Goal: Transaction & Acquisition: Book appointment/travel/reservation

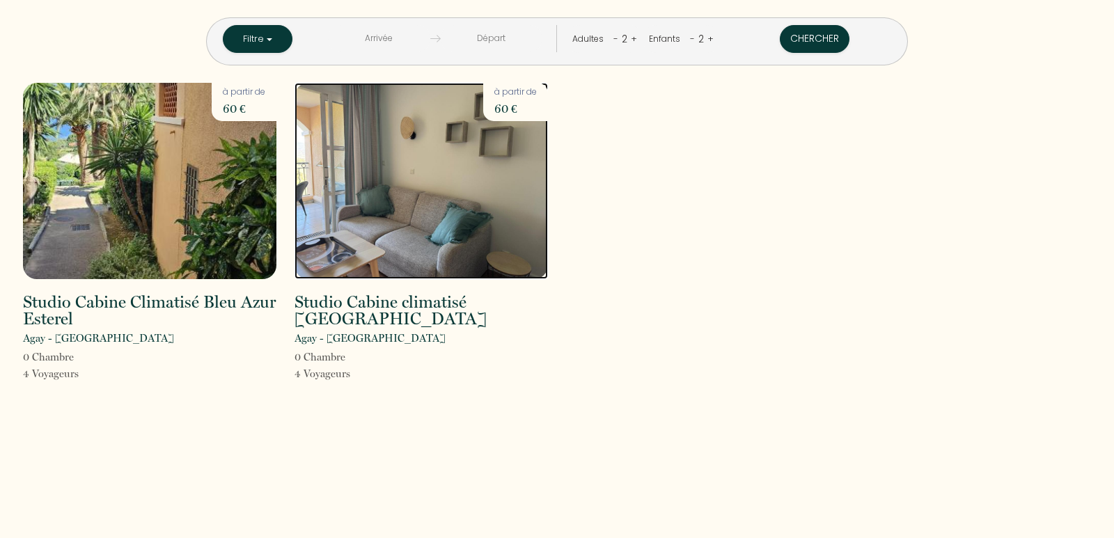
click at [359, 259] on img at bounding box center [421, 181] width 253 height 196
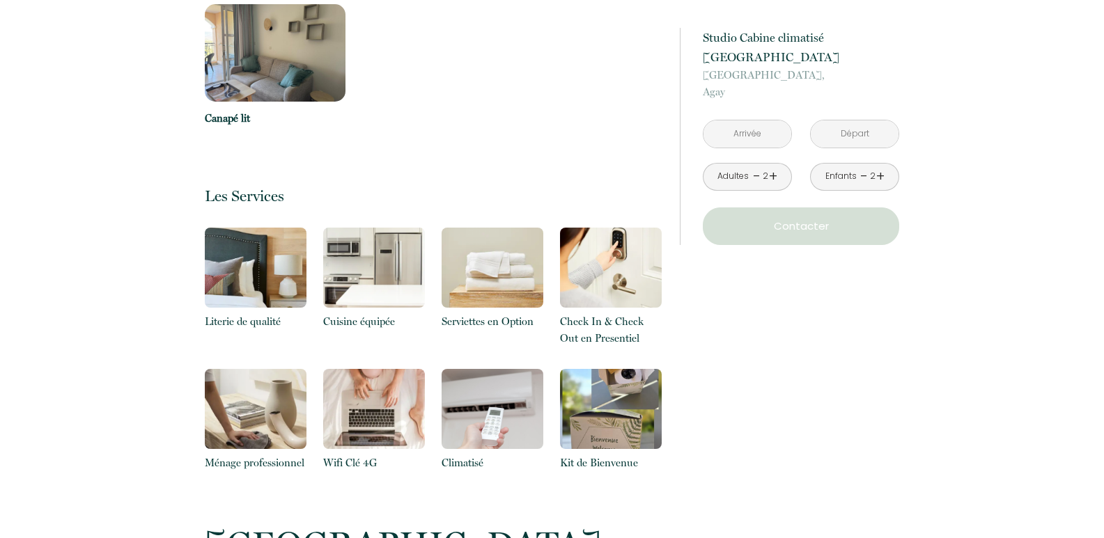
scroll to position [1323, 0]
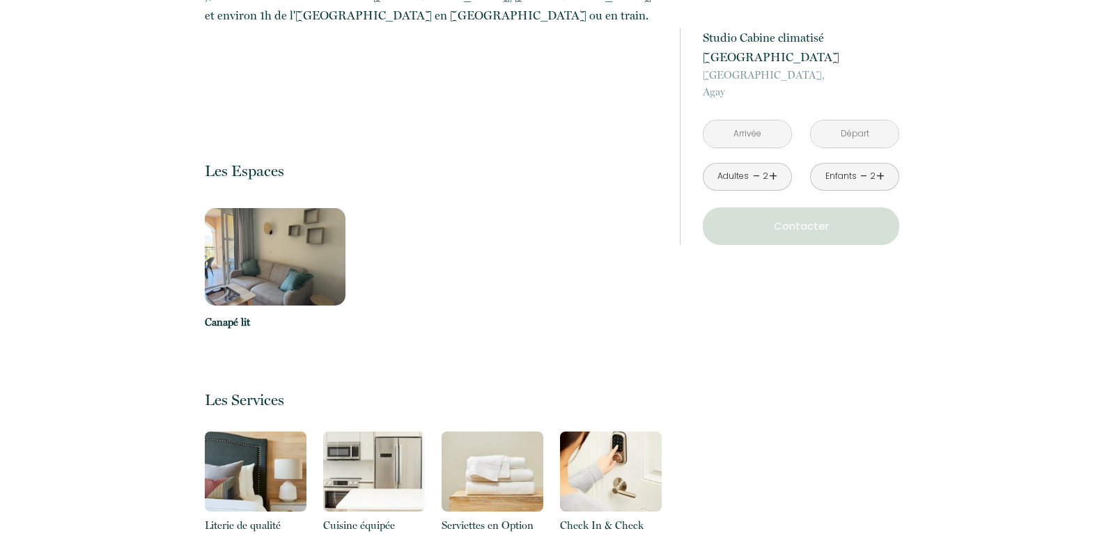
click at [307, 224] on img at bounding box center [275, 256] width 141 height 97
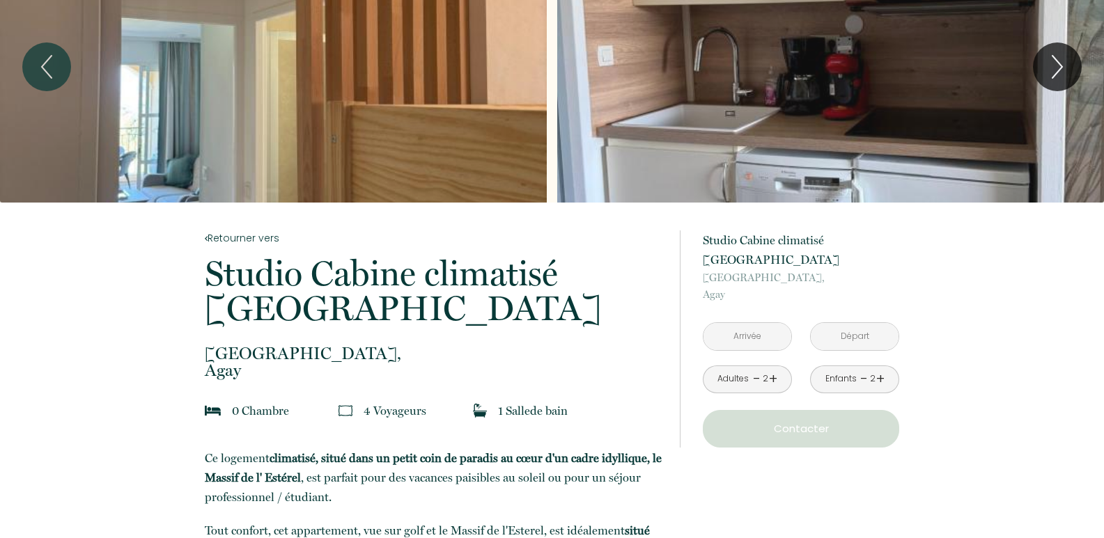
scroll to position [0, 0]
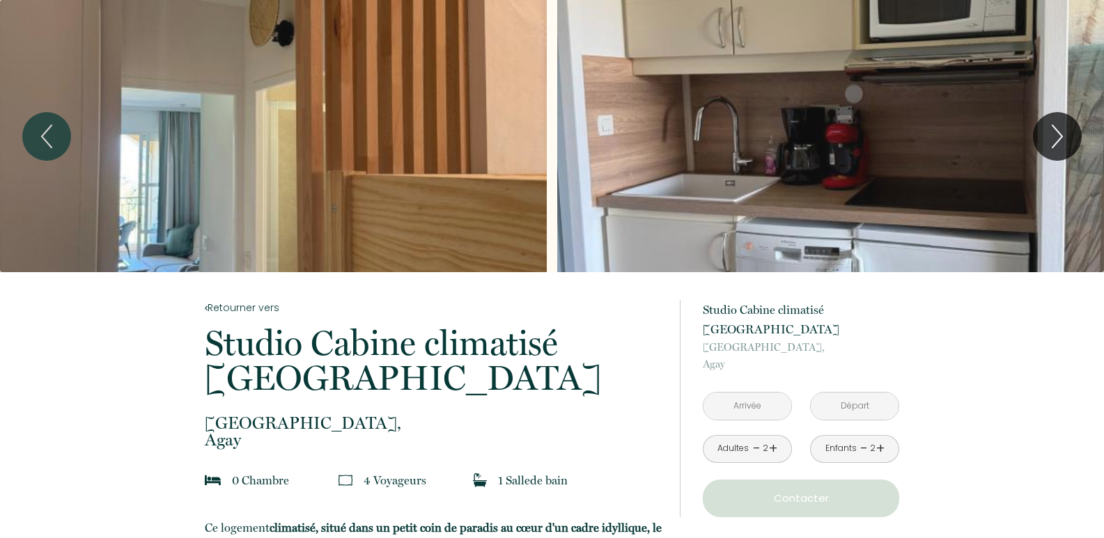
click at [695, 196] on div "Slideshow" at bounding box center [830, 136] width 547 height 272
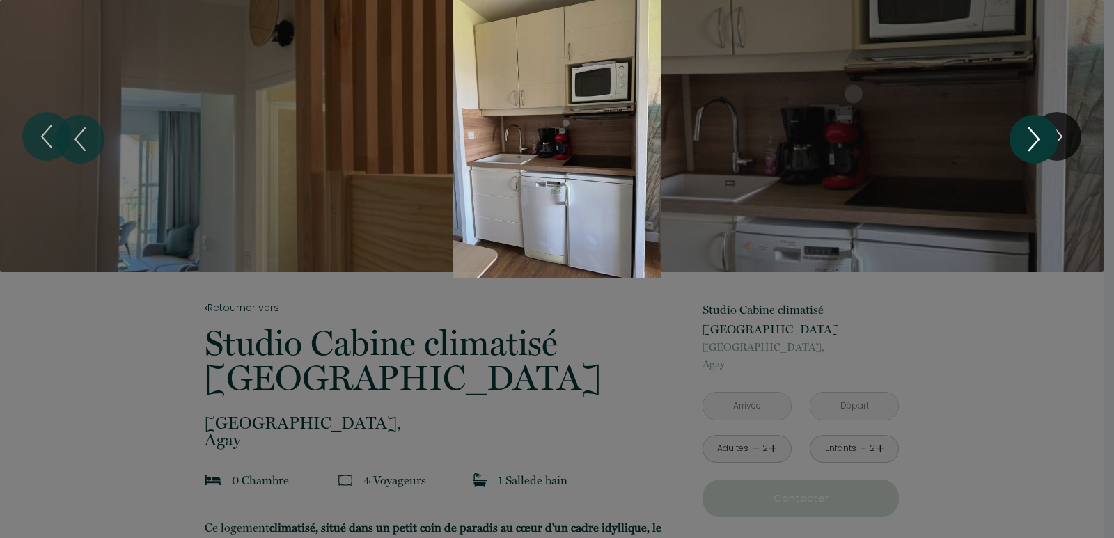
click at [1034, 139] on icon "Next" at bounding box center [1033, 139] width 29 height 42
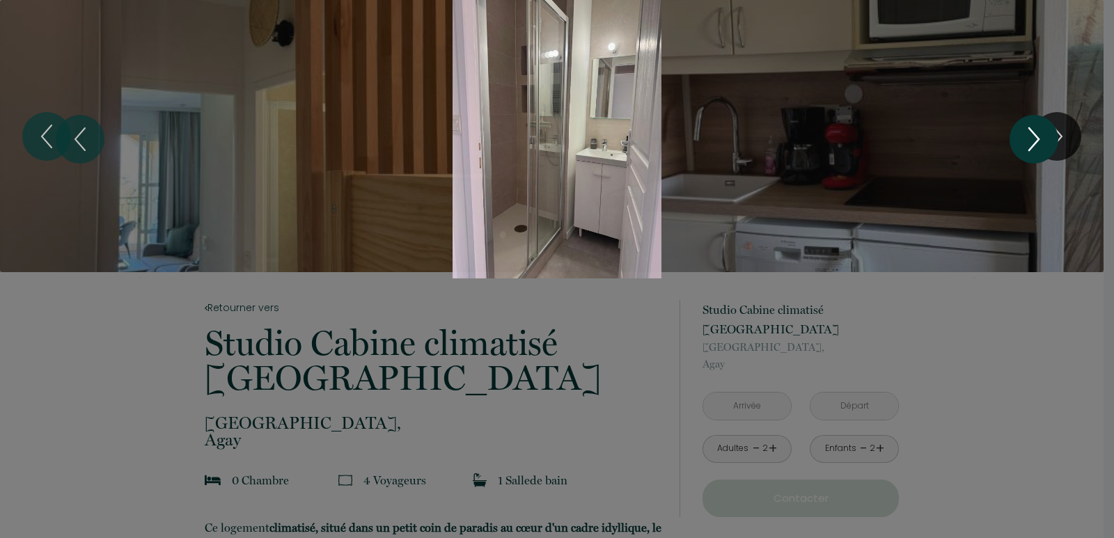
click at [1034, 139] on icon "Next" at bounding box center [1033, 139] width 29 height 42
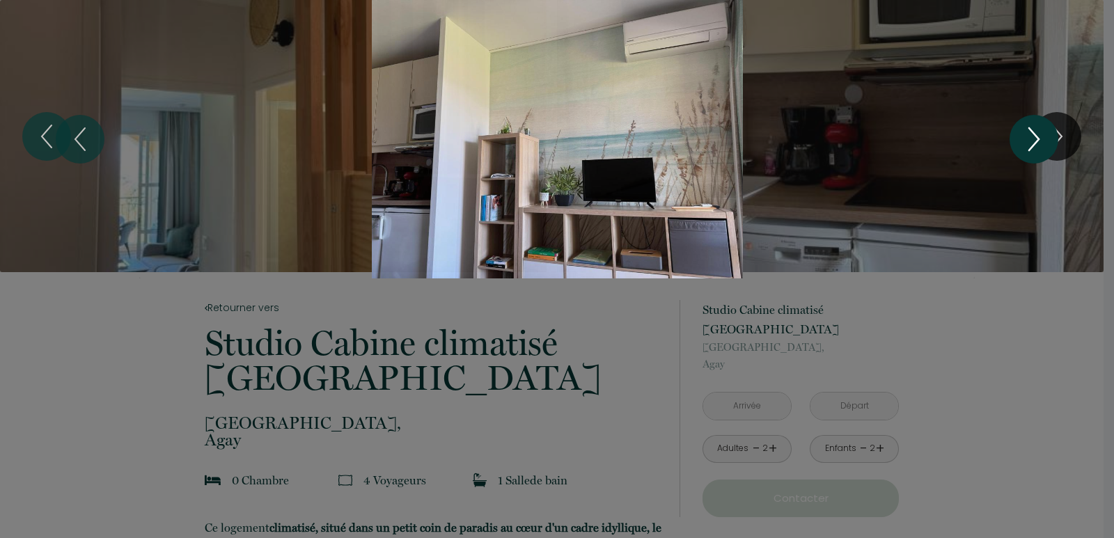
click at [1034, 139] on icon "Next" at bounding box center [1033, 139] width 29 height 42
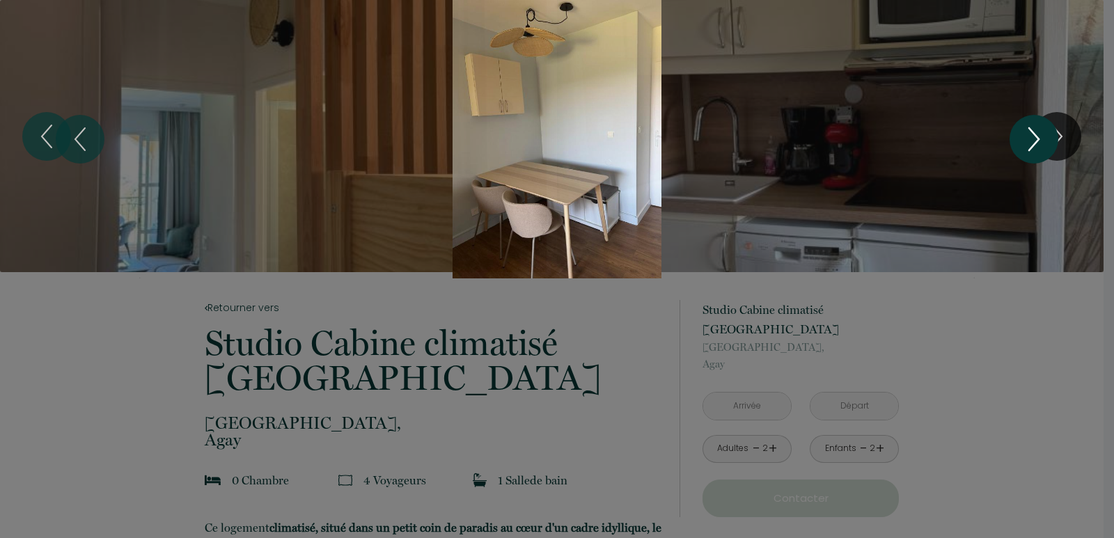
click at [1034, 139] on icon "Next" at bounding box center [1033, 139] width 29 height 42
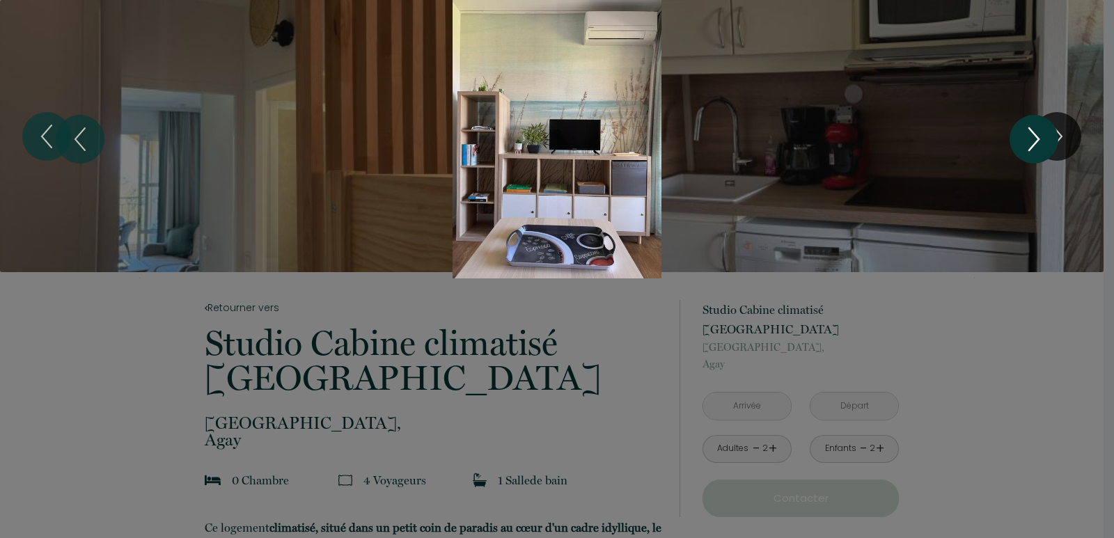
click at [1034, 139] on icon "Next" at bounding box center [1033, 139] width 29 height 42
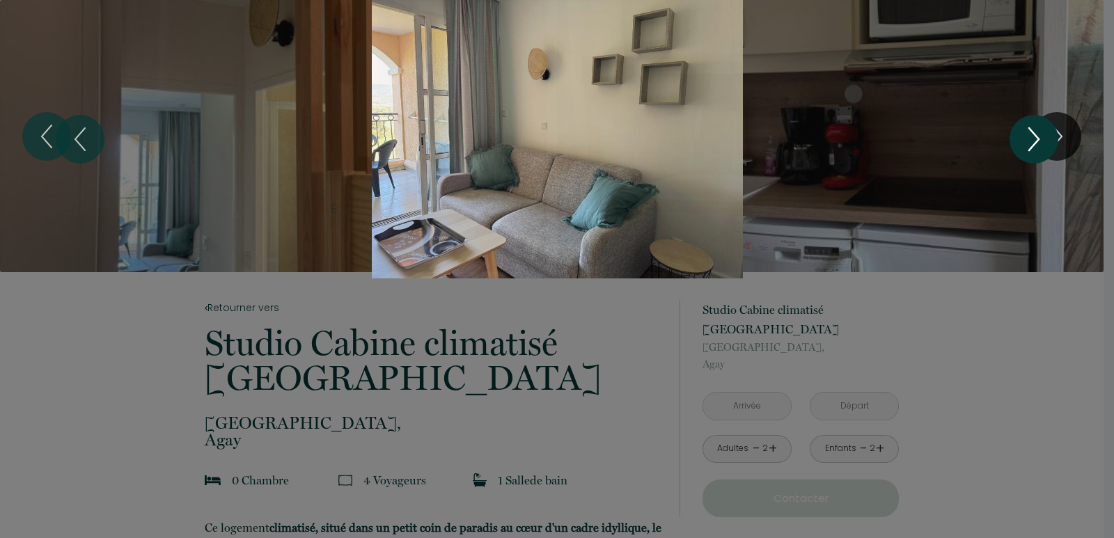
click at [1034, 139] on icon "Next" at bounding box center [1033, 139] width 29 height 42
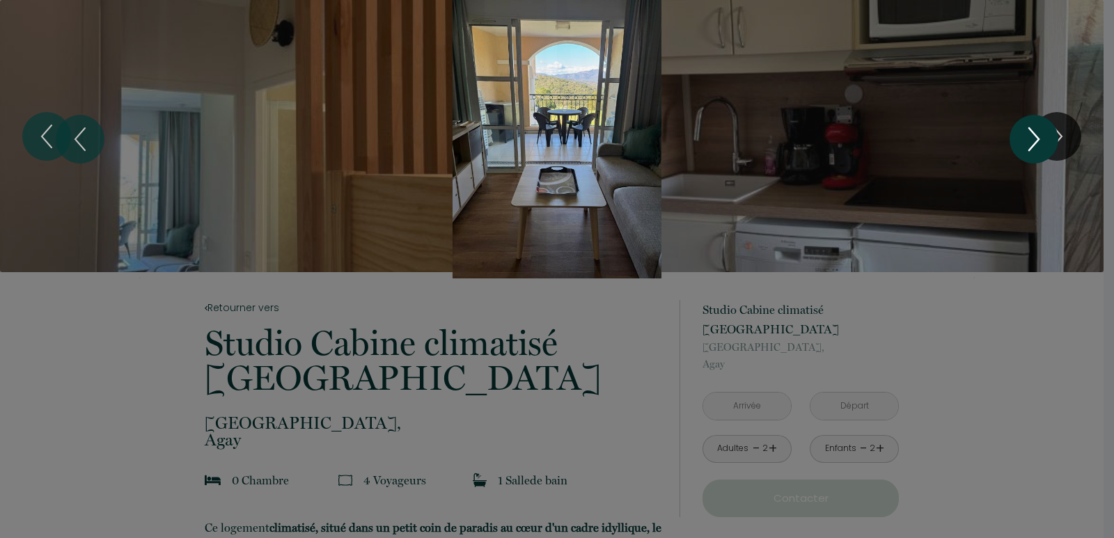
click at [1034, 139] on icon "Next" at bounding box center [1033, 139] width 29 height 42
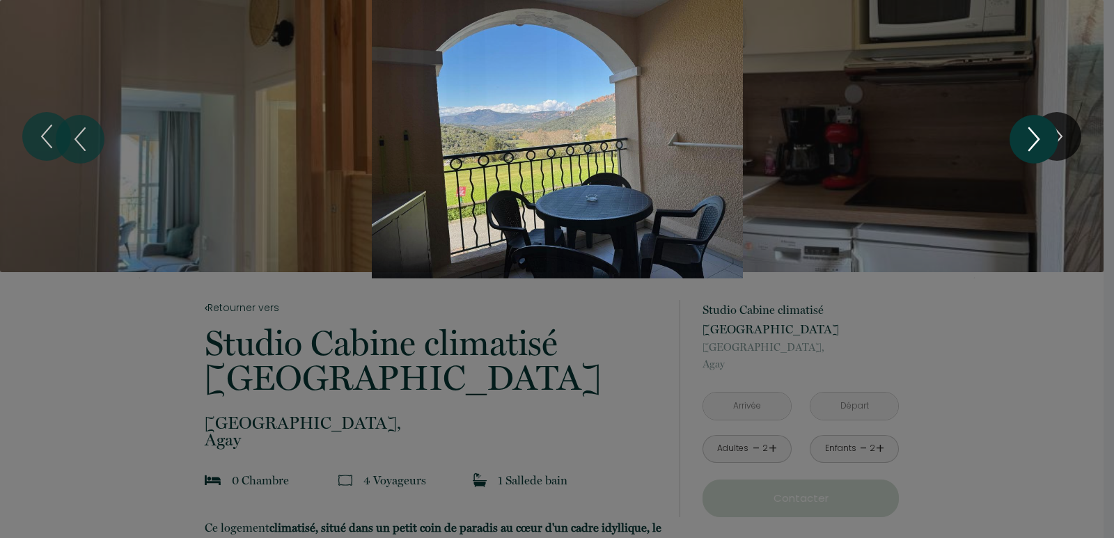
click at [1034, 139] on icon "Next" at bounding box center [1033, 139] width 29 height 42
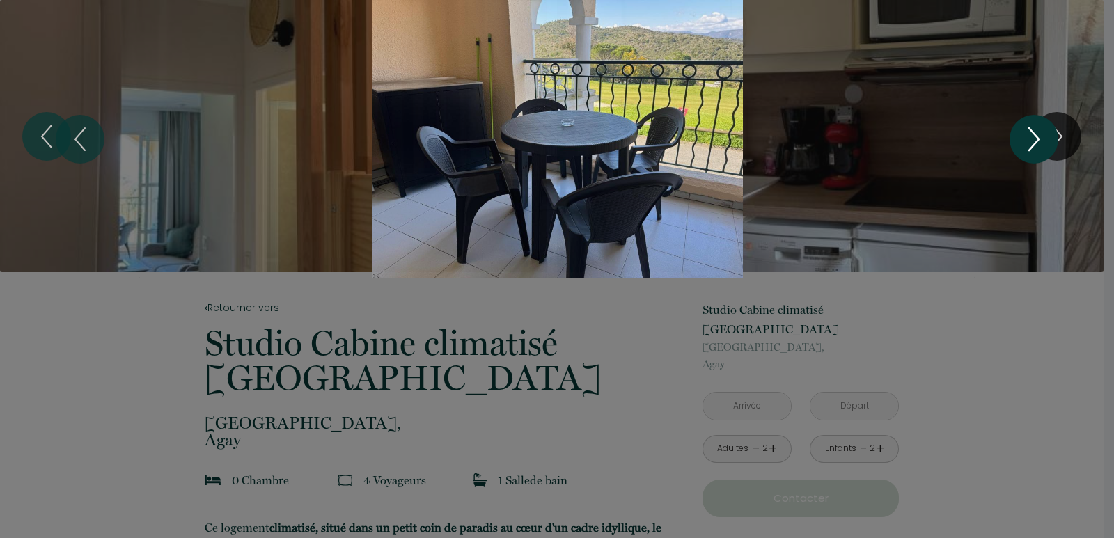
click at [1034, 139] on icon "Next" at bounding box center [1033, 139] width 29 height 42
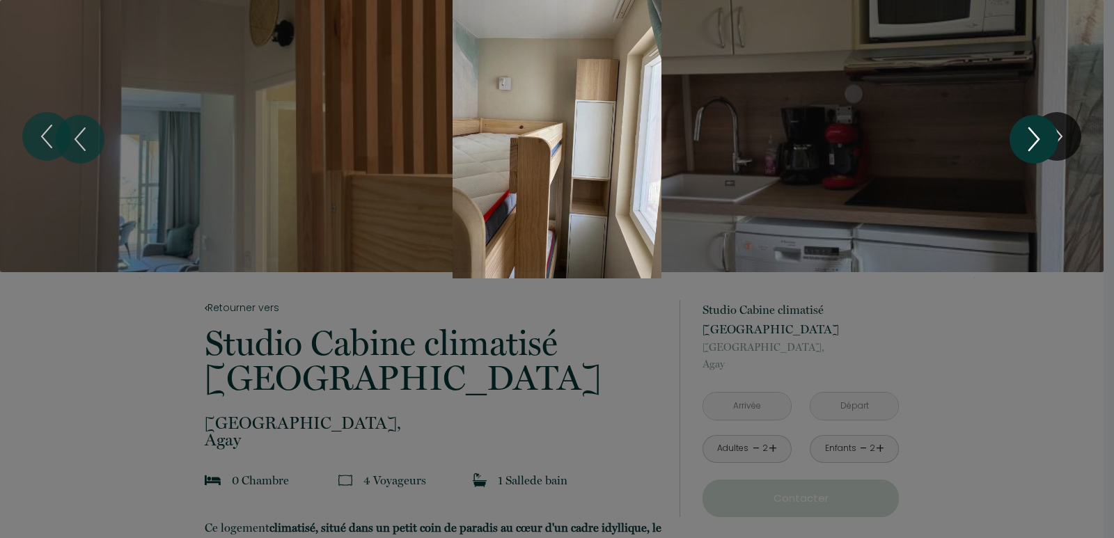
click at [1034, 139] on icon "Next" at bounding box center [1033, 139] width 29 height 42
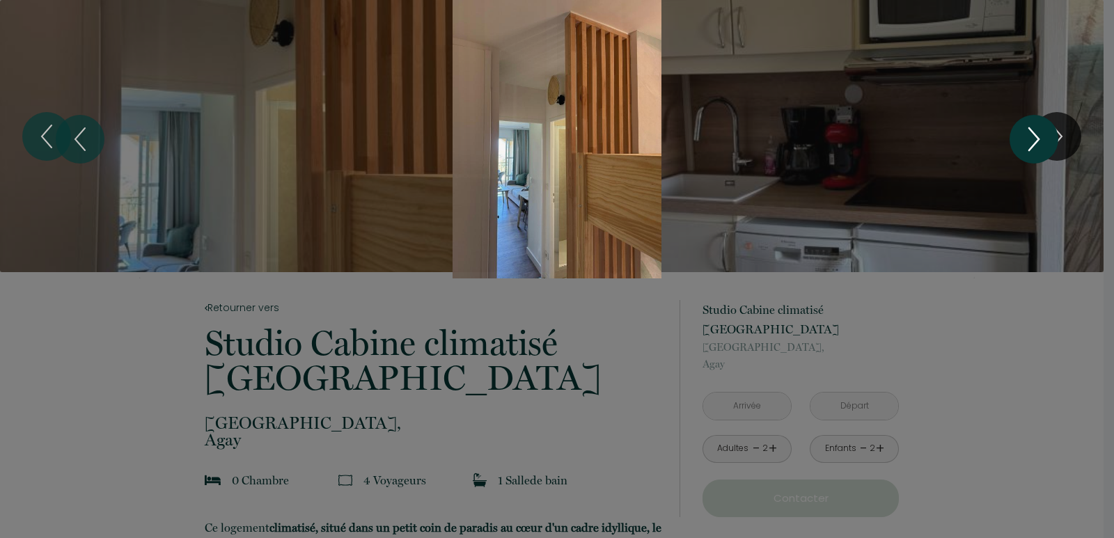
click at [1034, 139] on icon "Next" at bounding box center [1033, 139] width 29 height 42
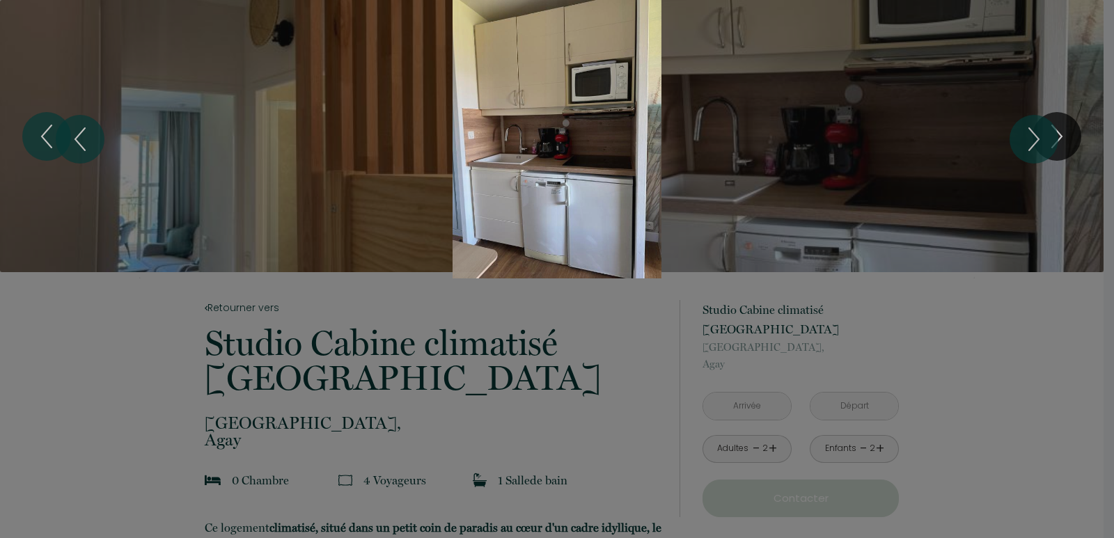
click at [957, 329] on div at bounding box center [557, 269] width 1114 height 538
click at [756, 386] on div at bounding box center [557, 269] width 1114 height 538
drag, startPoint x: 987, startPoint y: 339, endPoint x: 977, endPoint y: 334, distance: 11.5
click at [977, 334] on div at bounding box center [557, 269] width 1114 height 538
click at [590, 354] on div at bounding box center [557, 269] width 1114 height 538
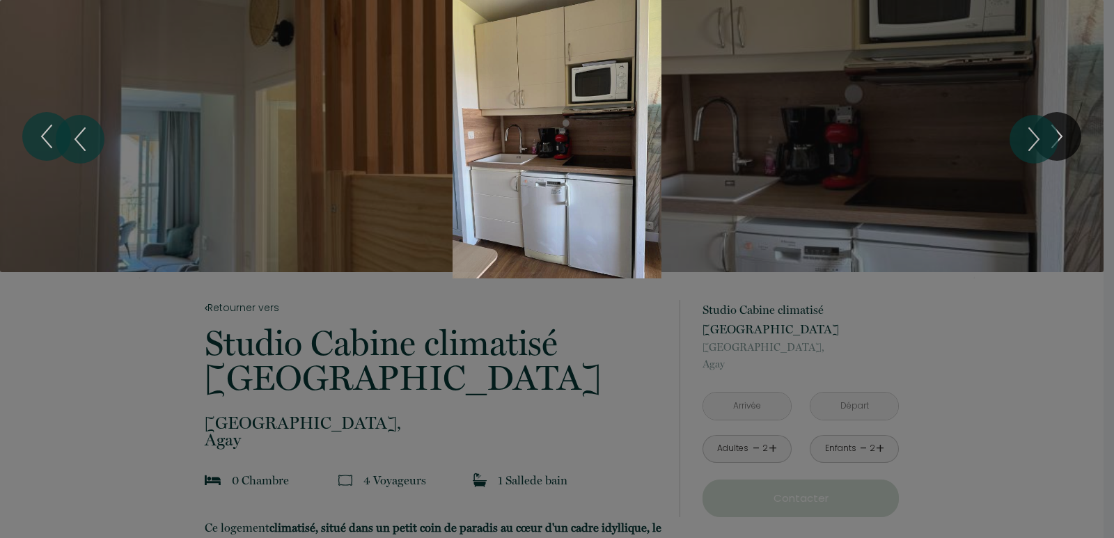
click at [530, 205] on div "Slideshow" at bounding box center [557, 139] width 836 height 279
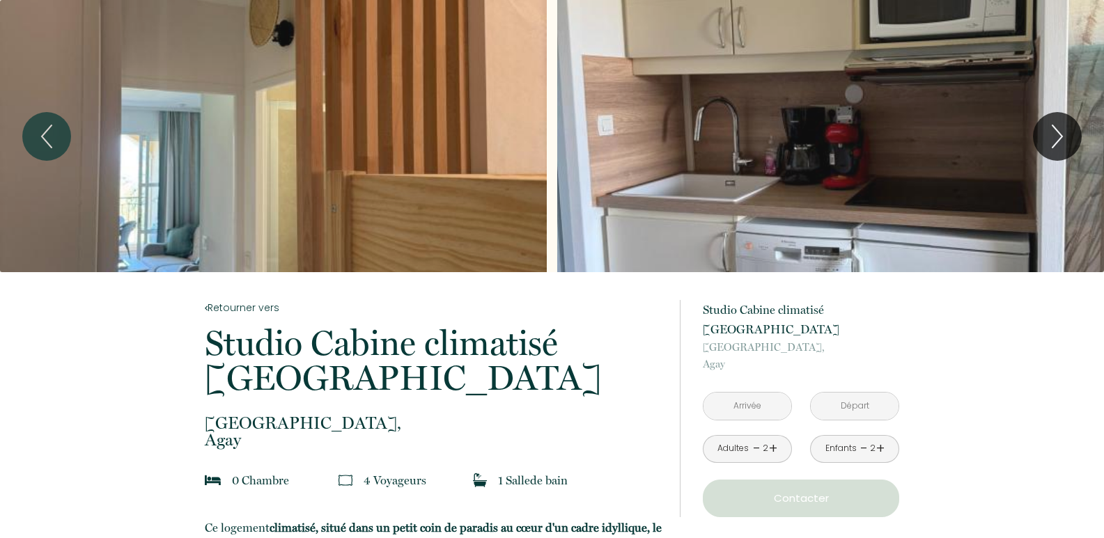
drag, startPoint x: 623, startPoint y: 334, endPoint x: 623, endPoint y: 327, distance: 7.7
click at [623, 329] on p "Studio Cabine climatisé [GEOGRAPHIC_DATA]" at bounding box center [433, 361] width 457 height 70
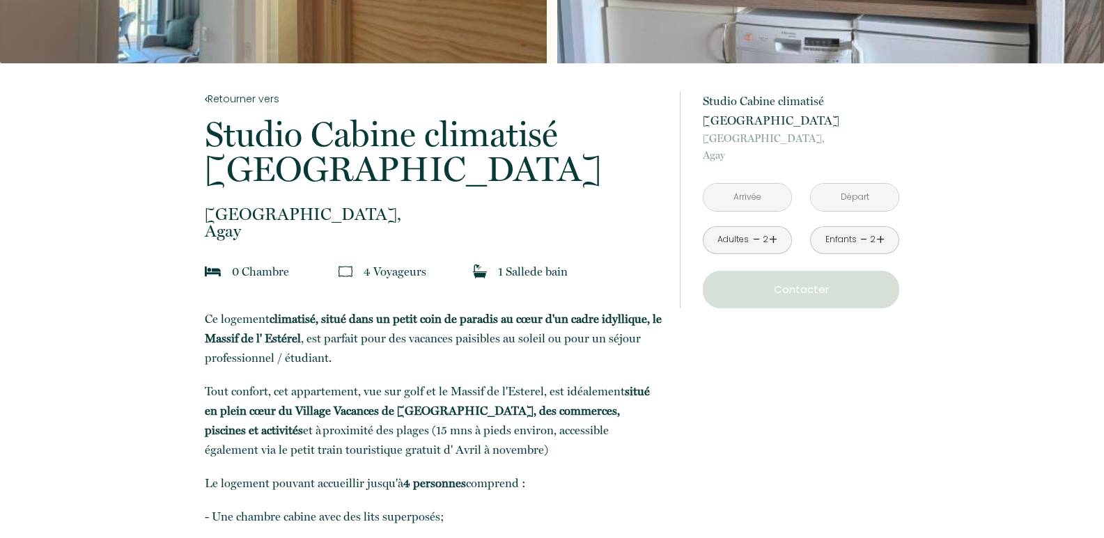
click at [749, 184] on input "text" at bounding box center [747, 197] width 88 height 27
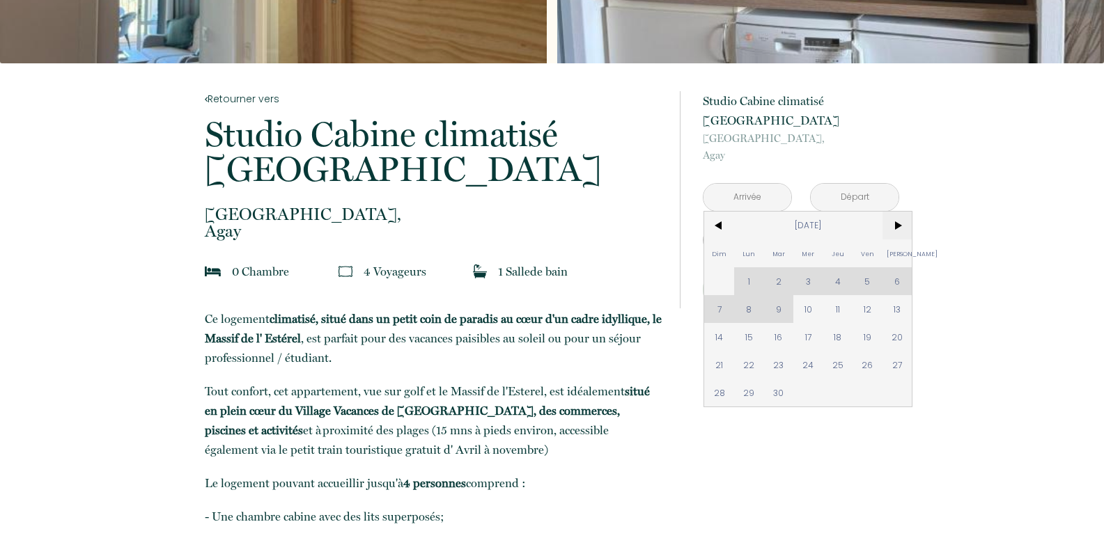
click at [898, 212] on span ">" at bounding box center [897, 226] width 30 height 28
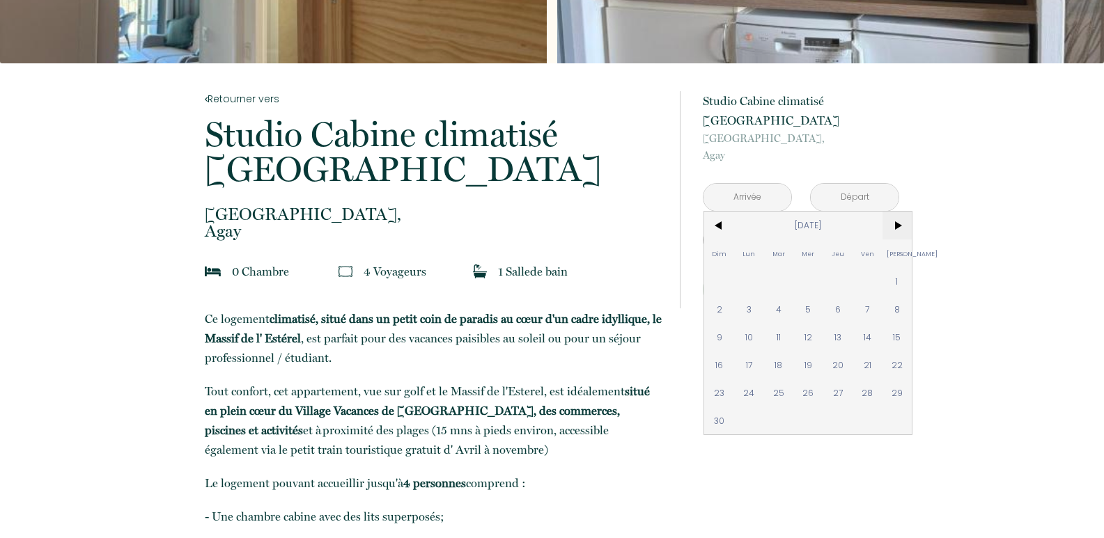
click at [898, 212] on span ">" at bounding box center [897, 226] width 30 height 28
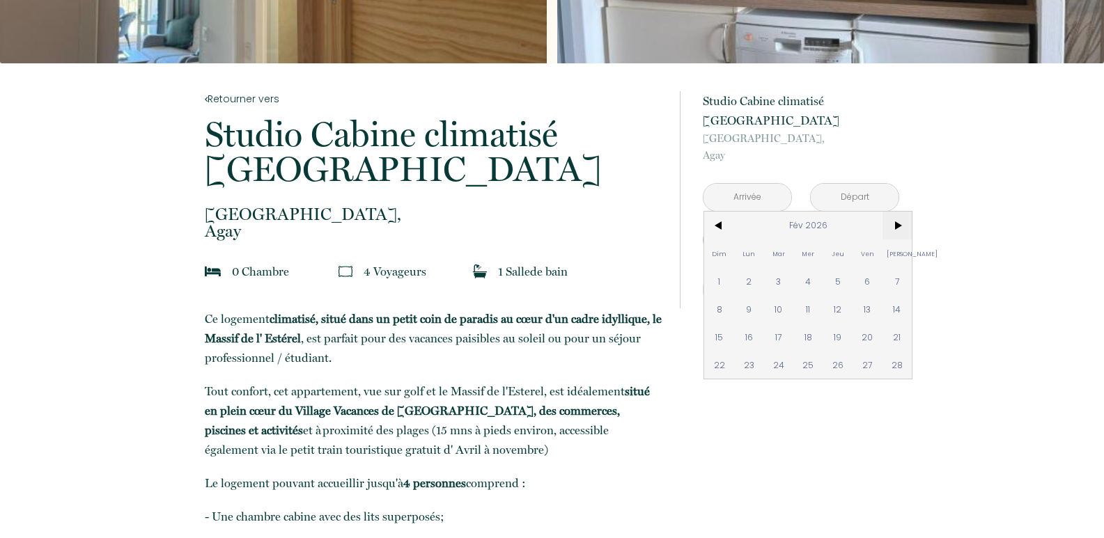
click at [898, 212] on span ">" at bounding box center [897, 226] width 30 height 28
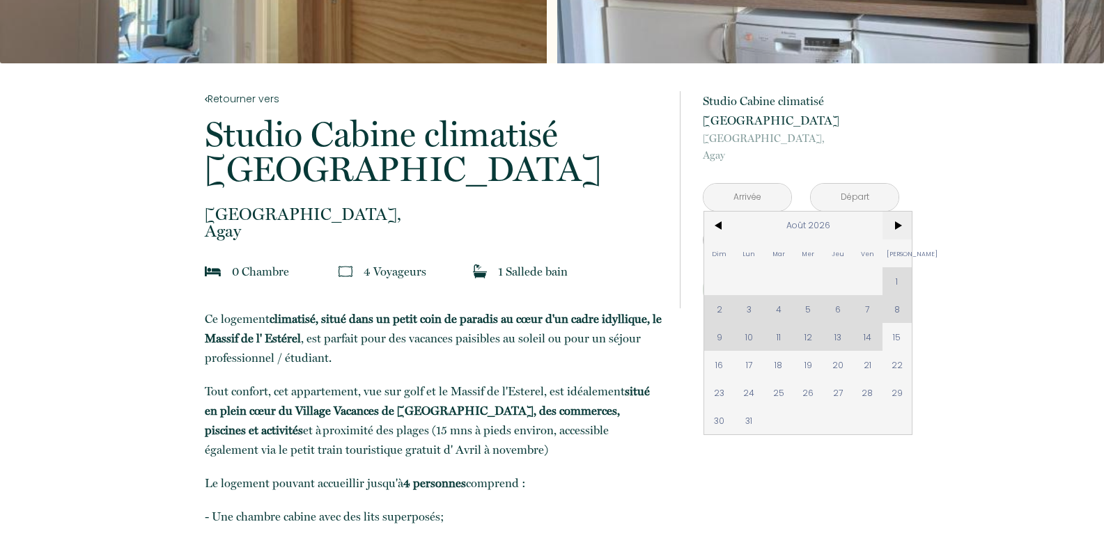
click at [898, 212] on span ">" at bounding box center [897, 226] width 30 height 28
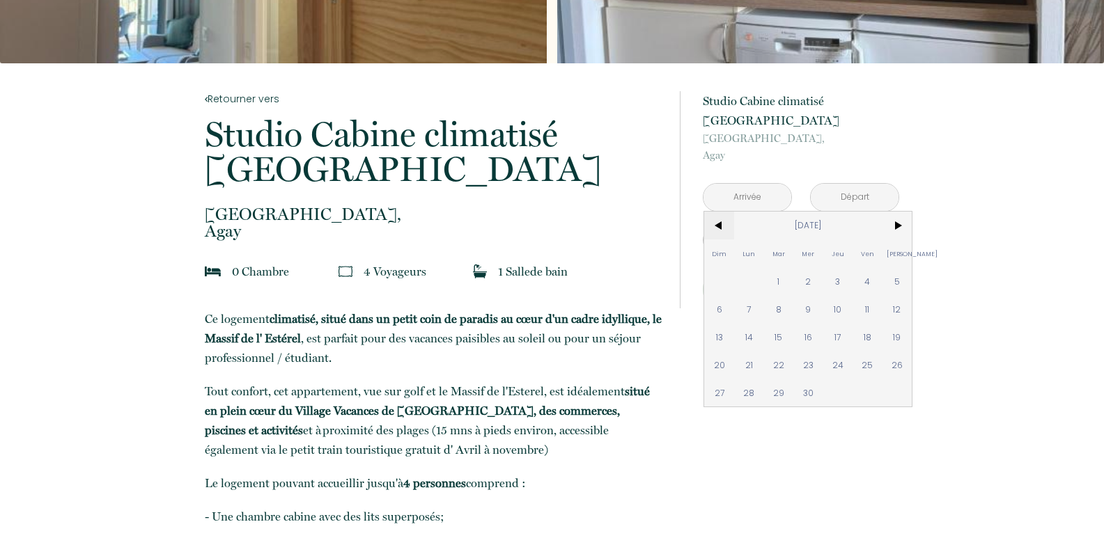
click at [715, 212] on span "<" at bounding box center [719, 226] width 30 height 28
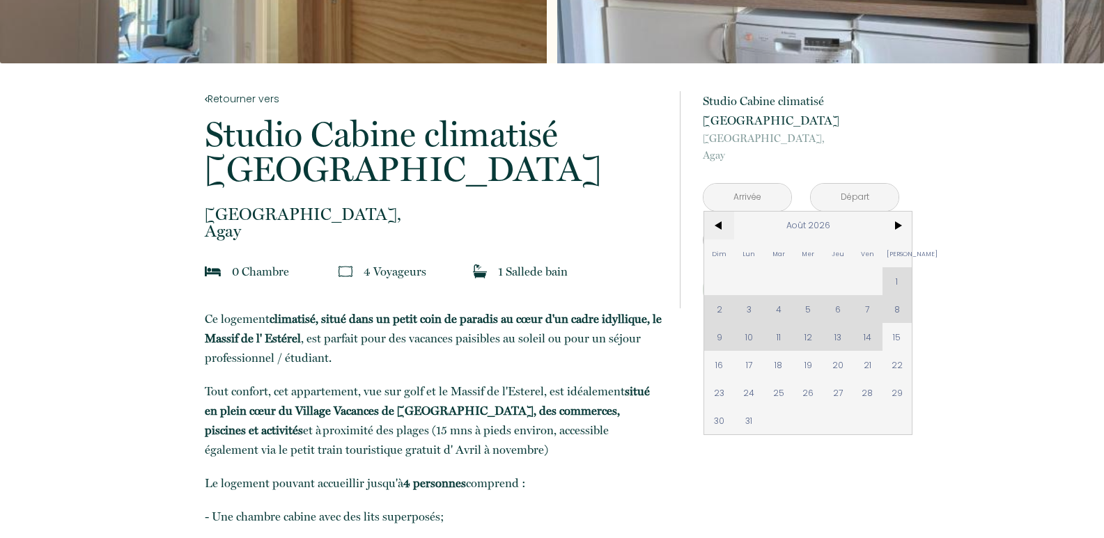
click at [715, 212] on span "<" at bounding box center [719, 226] width 30 height 28
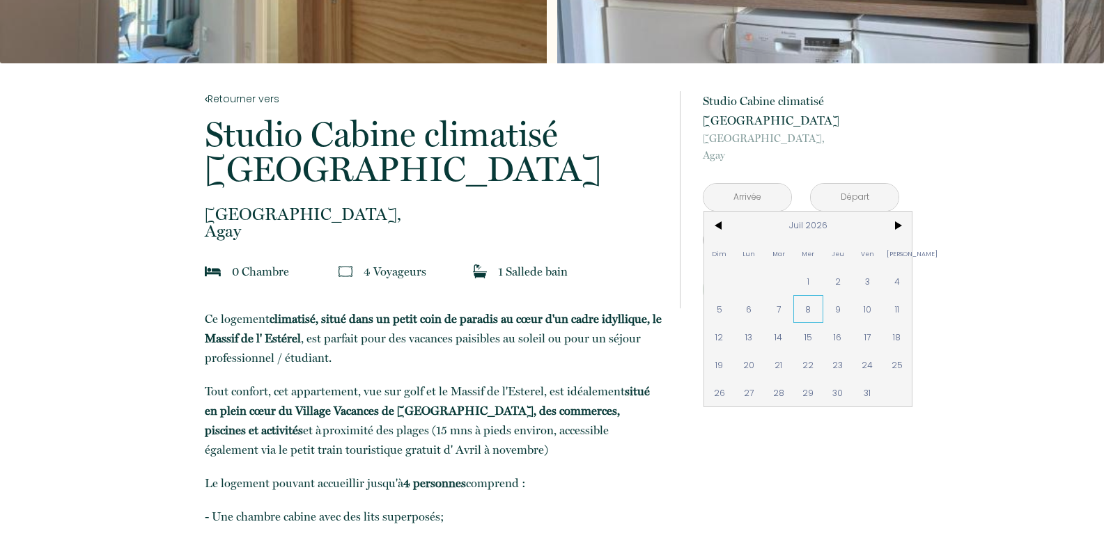
click at [809, 297] on span "8" at bounding box center [808, 309] width 30 height 28
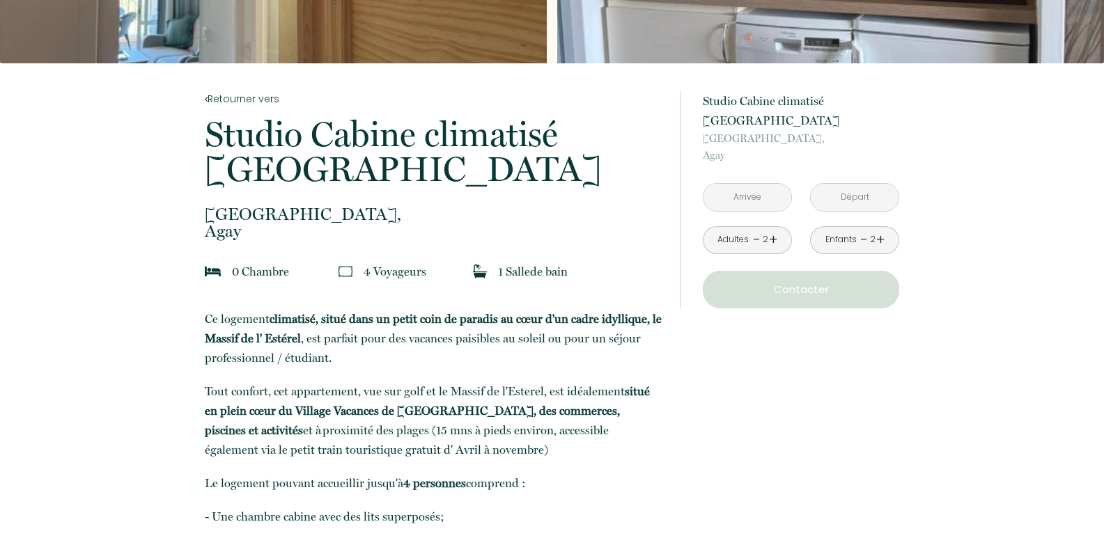
type input "[DATE]"
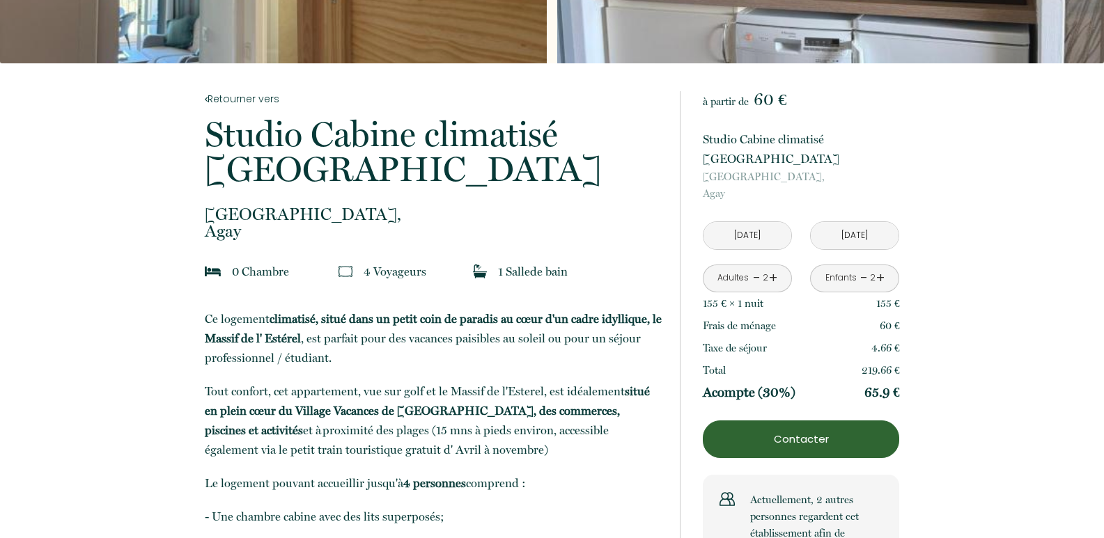
click at [870, 222] on input "[DATE]" at bounding box center [855, 235] width 88 height 27
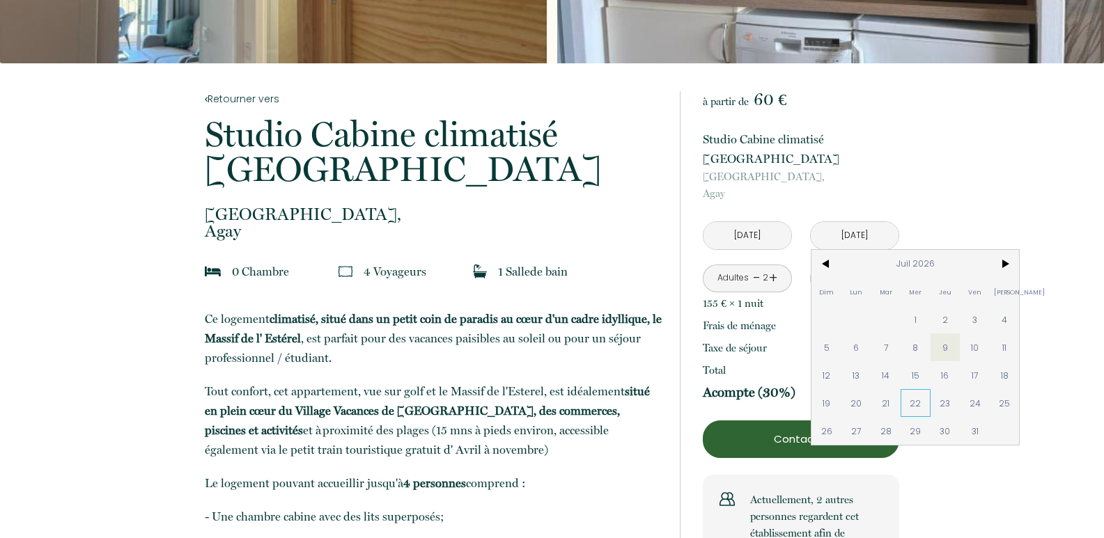
click at [917, 389] on span "22" at bounding box center [915, 403] width 30 height 28
type input "[DATE]"
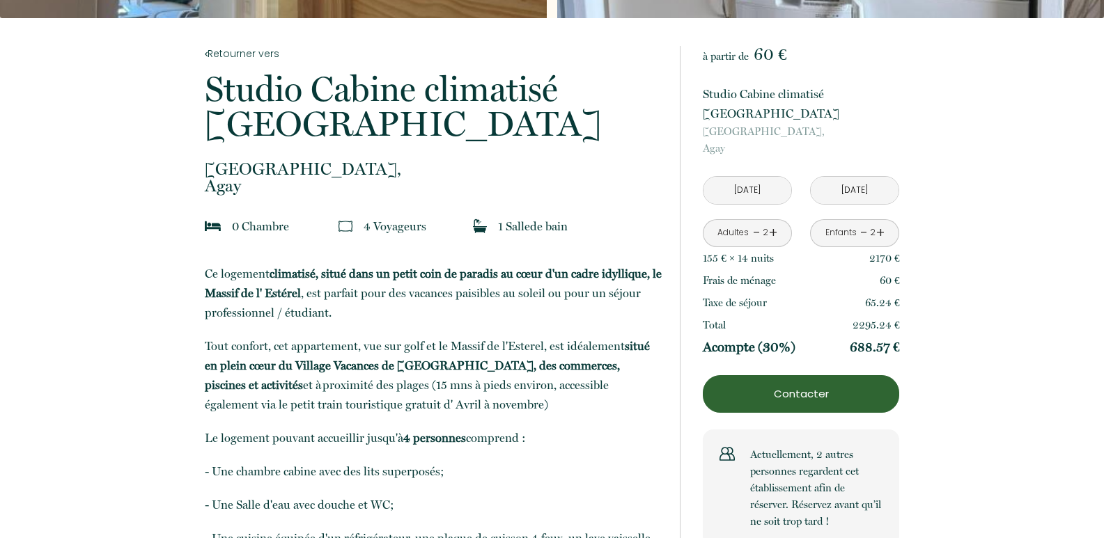
scroll to position [279, 0]
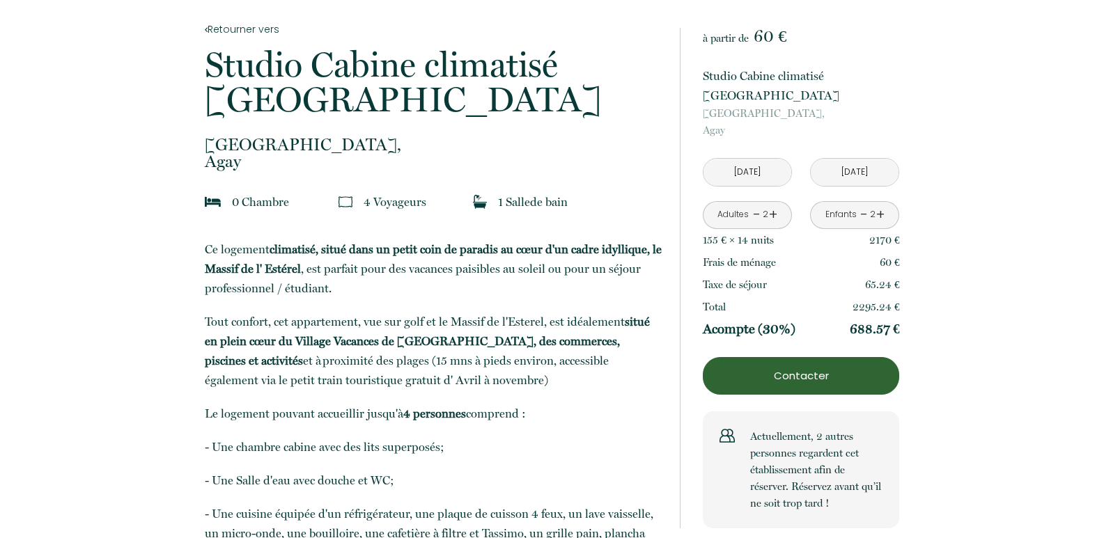
click at [733, 159] on input "[DATE]" at bounding box center [747, 172] width 88 height 27
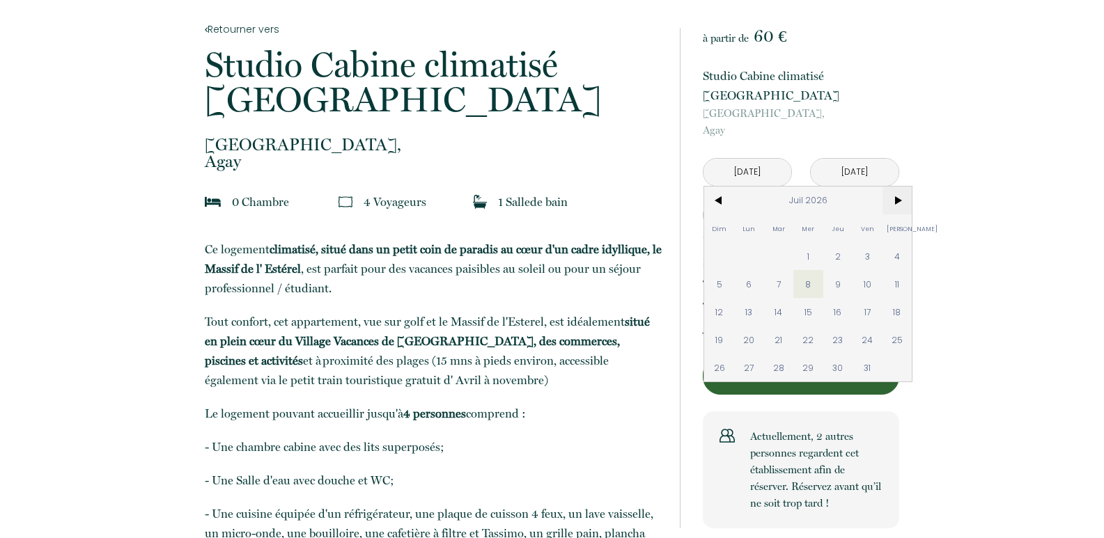
click at [896, 187] on span ">" at bounding box center [897, 201] width 30 height 28
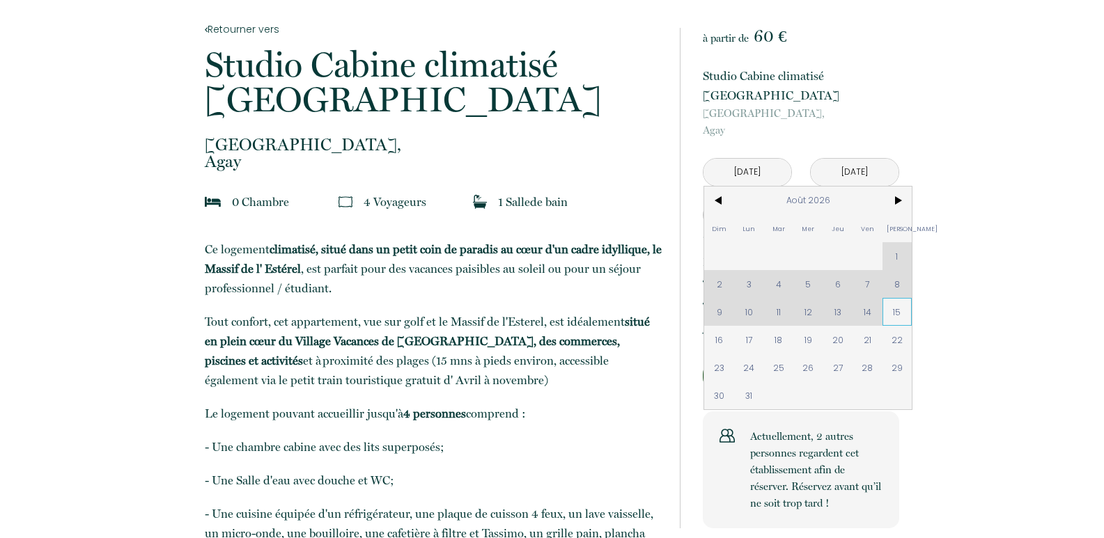
click at [890, 298] on span "15" at bounding box center [897, 312] width 30 height 28
type input "[DATE]"
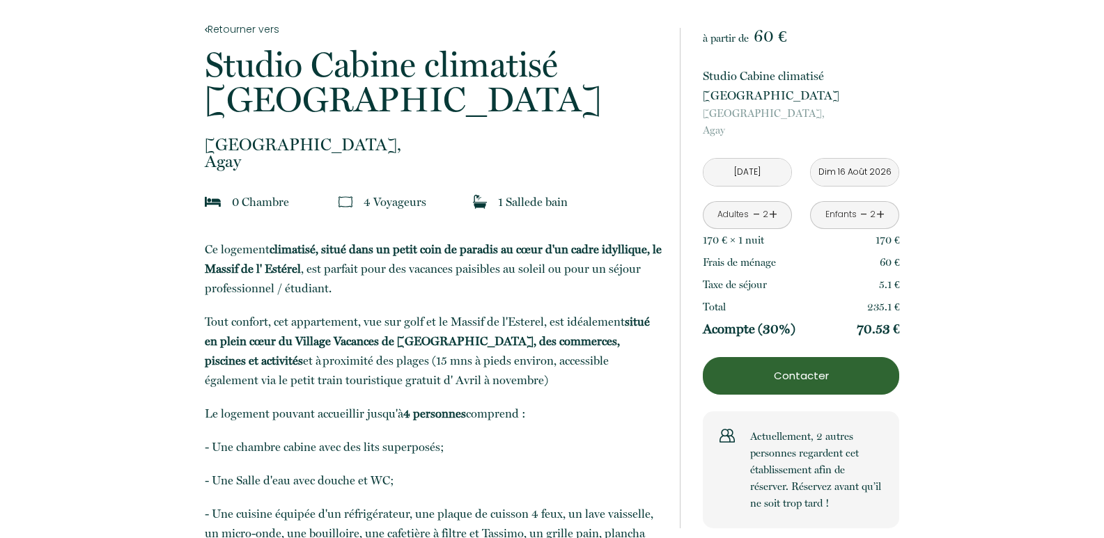
click at [866, 159] on input "Dim 16 Août 2026" at bounding box center [855, 172] width 88 height 27
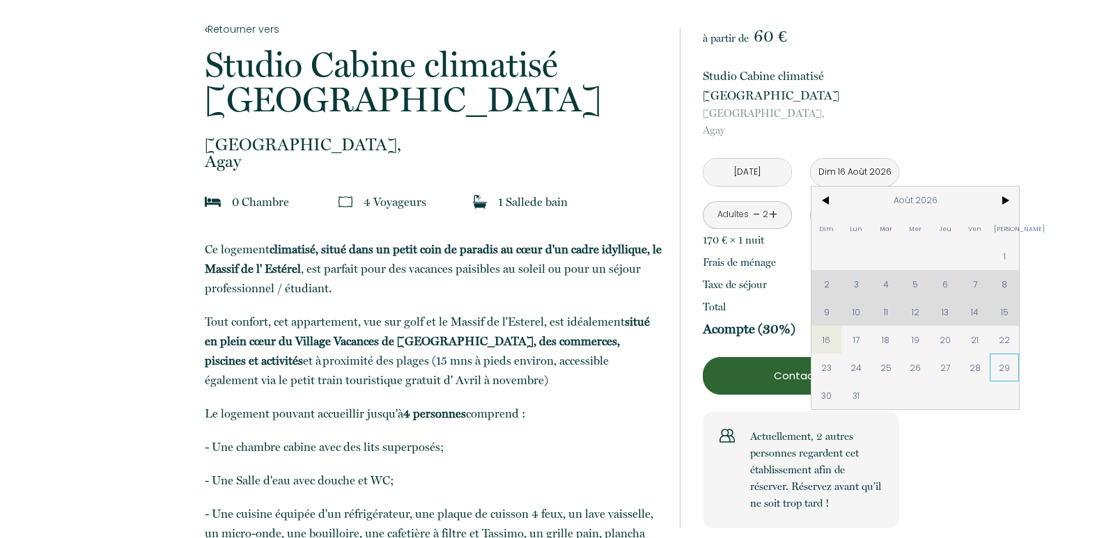
click at [1007, 354] on span "29" at bounding box center [1005, 368] width 30 height 28
type input "[DATE]"
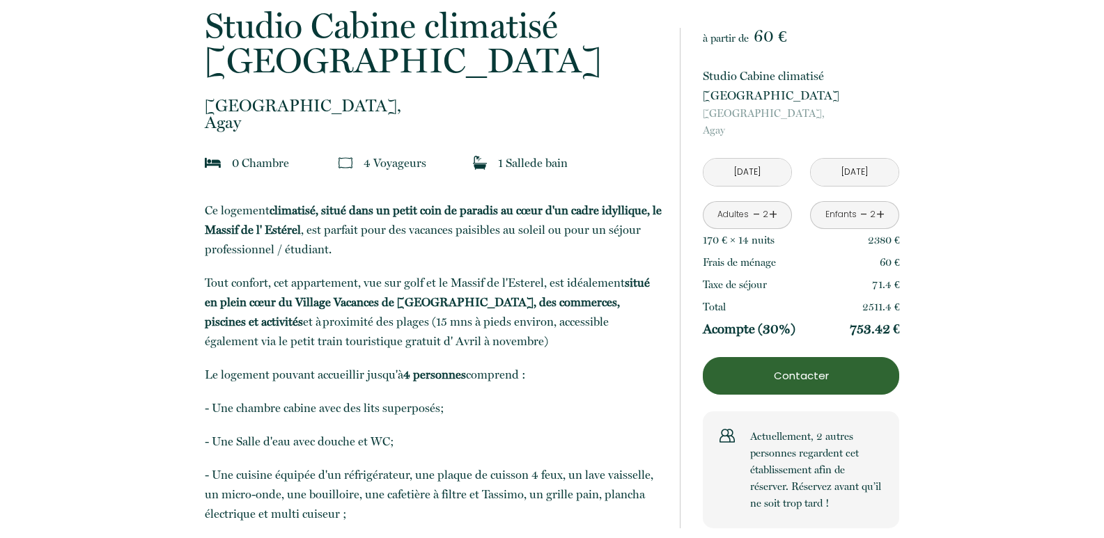
scroll to position [348, 0]
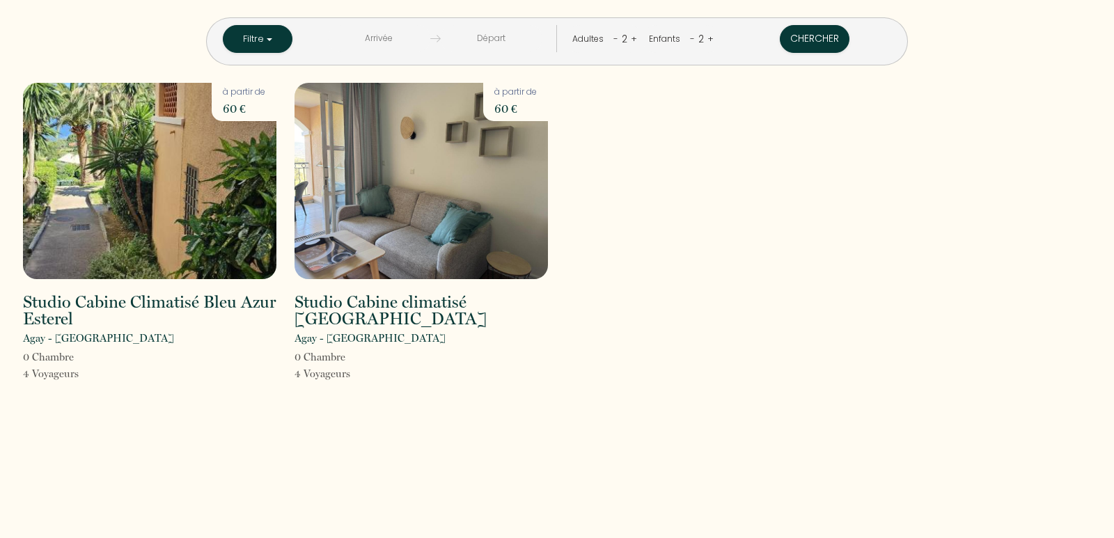
click at [374, 297] on h2 "Studio Cabine climatisé [GEOGRAPHIC_DATA]" at bounding box center [421, 310] width 253 height 33
click at [343, 318] on h2 "Studio Cabine climatisé [GEOGRAPHIC_DATA]" at bounding box center [421, 310] width 253 height 33
click at [371, 244] on img at bounding box center [421, 181] width 253 height 196
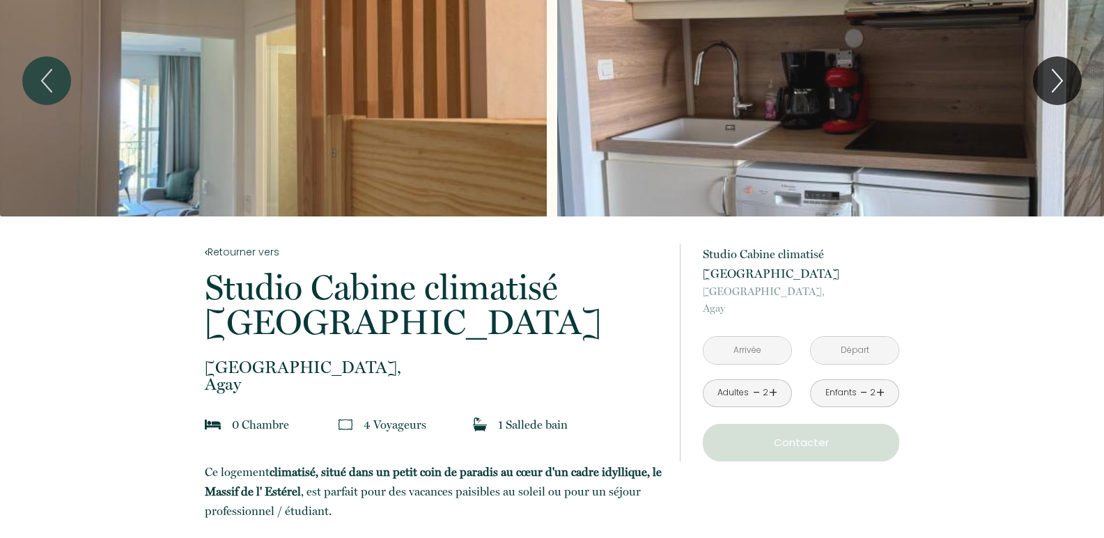
scroll to position [209, 0]
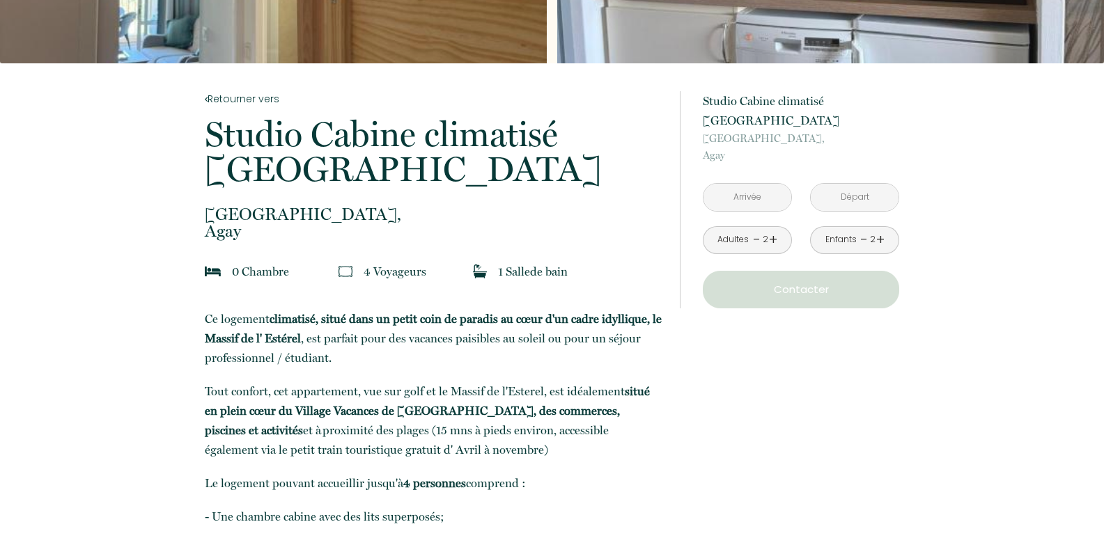
click at [765, 184] on input "text" at bounding box center [747, 197] width 88 height 27
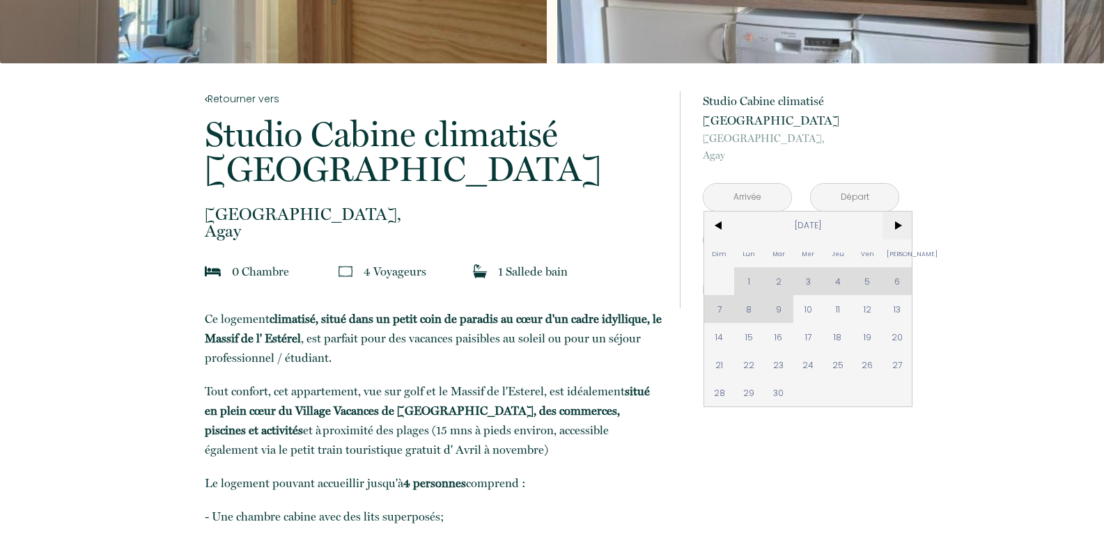
click at [898, 212] on span ">" at bounding box center [897, 226] width 30 height 28
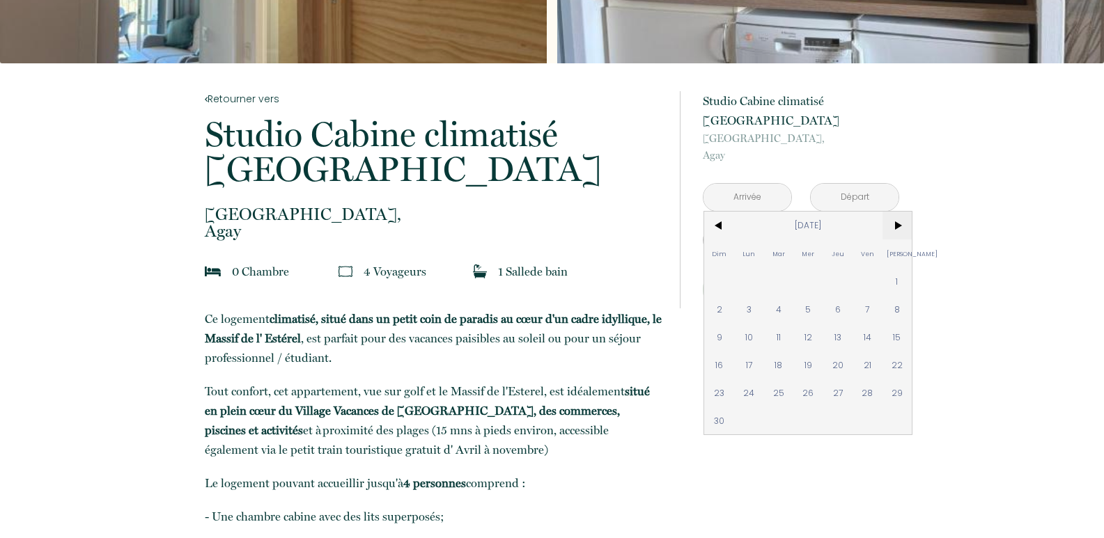
click at [898, 212] on span ">" at bounding box center [897, 226] width 30 height 28
click at [897, 212] on span ">" at bounding box center [897, 226] width 30 height 28
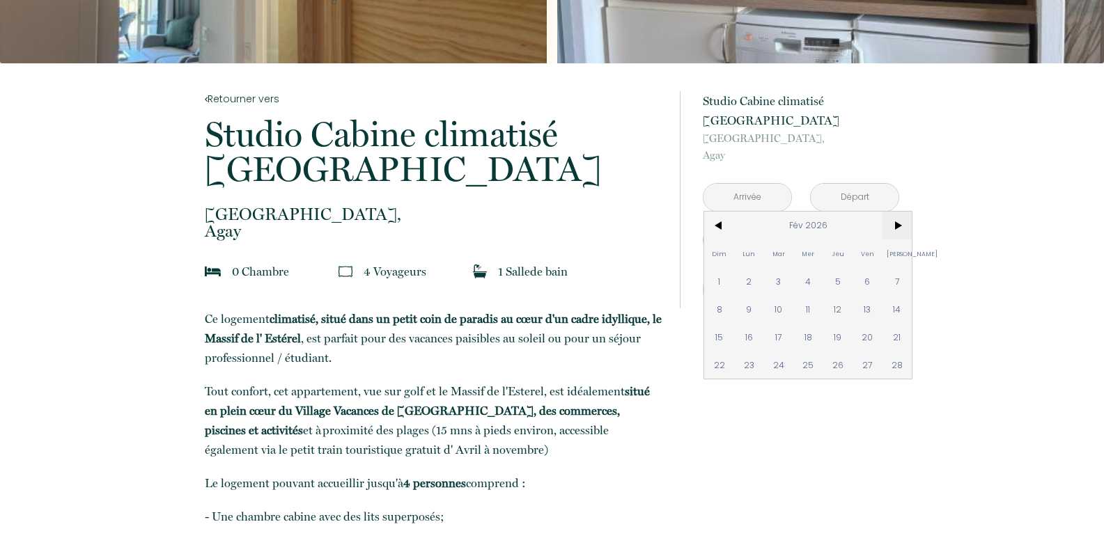
click at [897, 212] on span ">" at bounding box center [897, 226] width 30 height 28
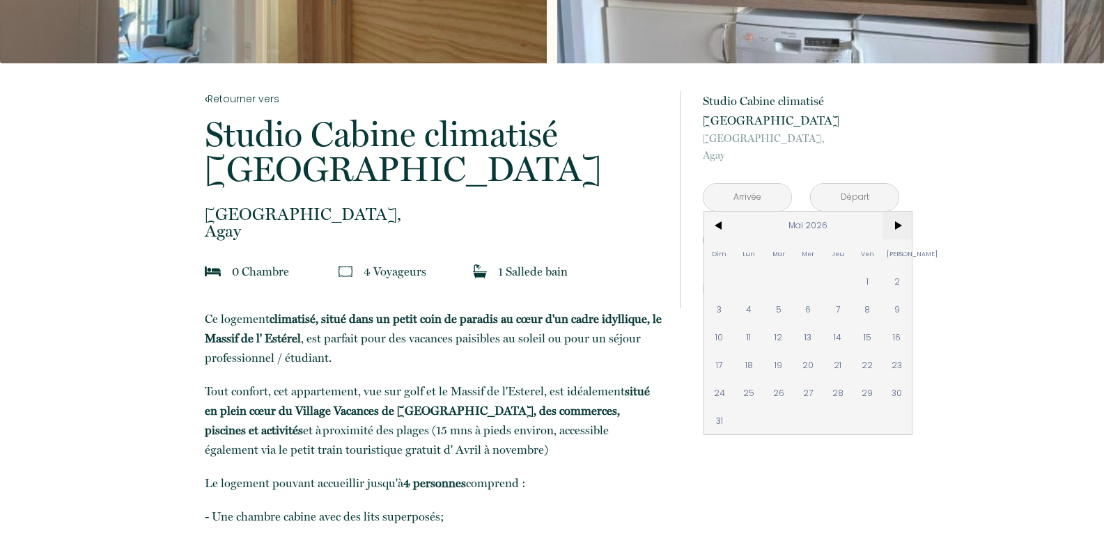
click at [897, 212] on span ">" at bounding box center [897, 226] width 30 height 28
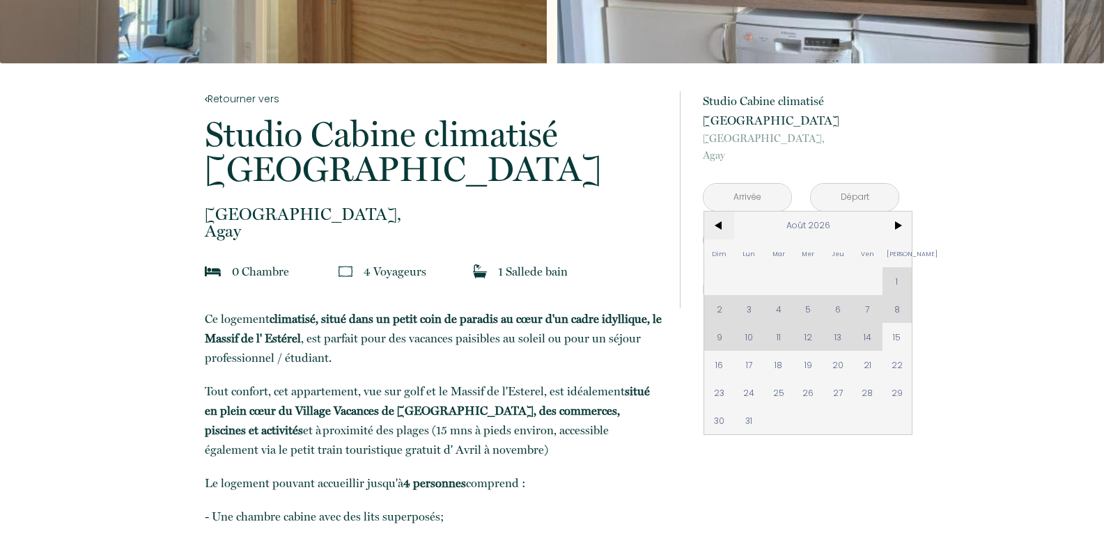
click at [723, 212] on span "<" at bounding box center [719, 226] width 30 height 28
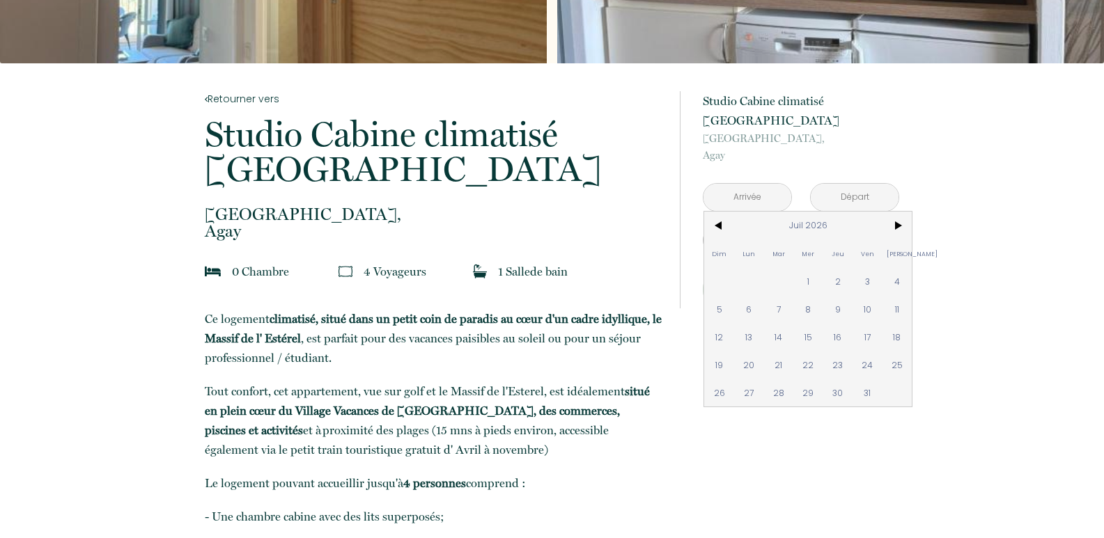
scroll to position [0, 0]
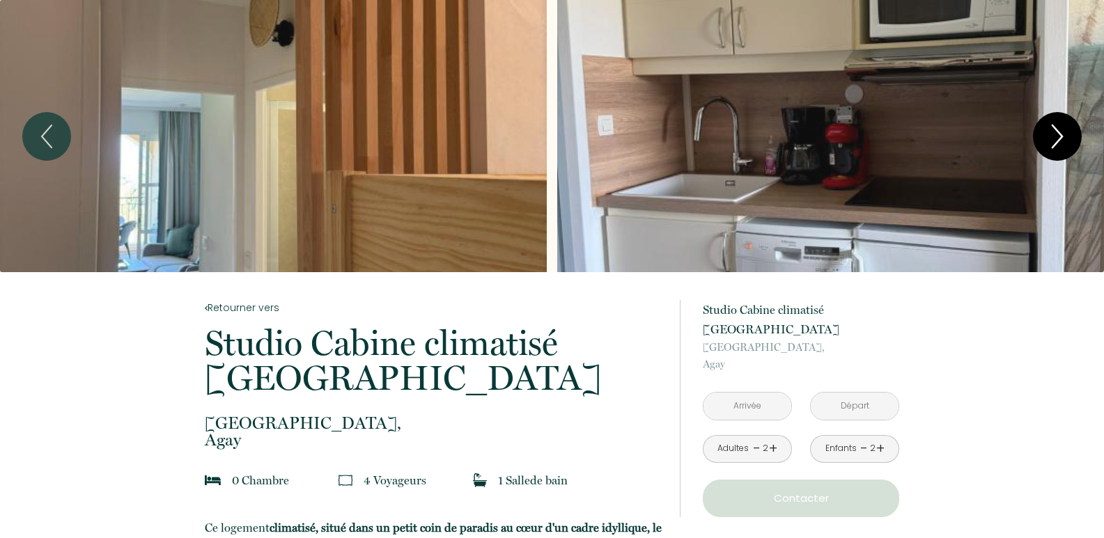
click at [1054, 135] on icon "Next" at bounding box center [1056, 137] width 29 height 42
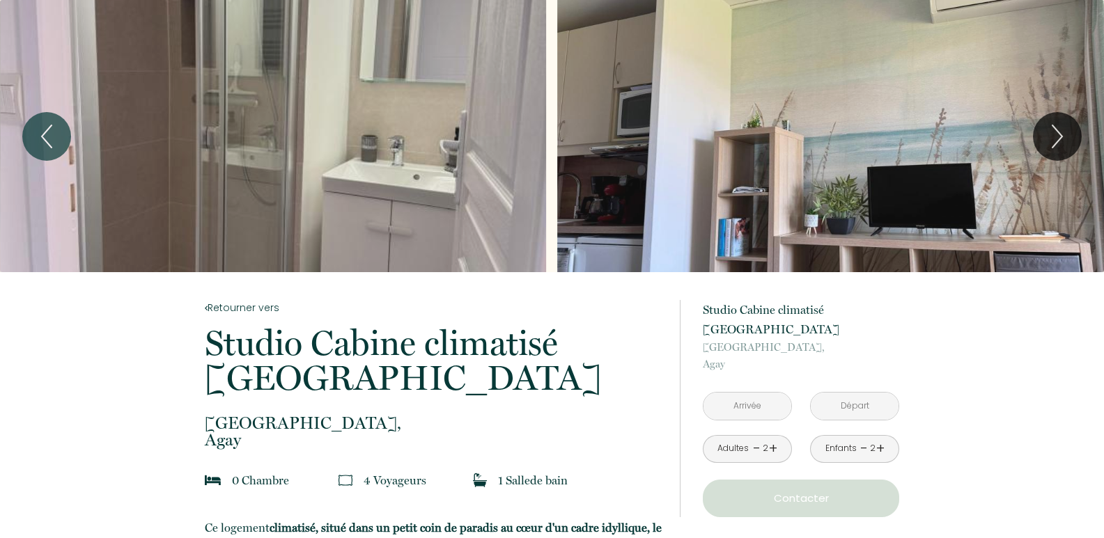
click at [756, 393] on input "text" at bounding box center [747, 406] width 88 height 27
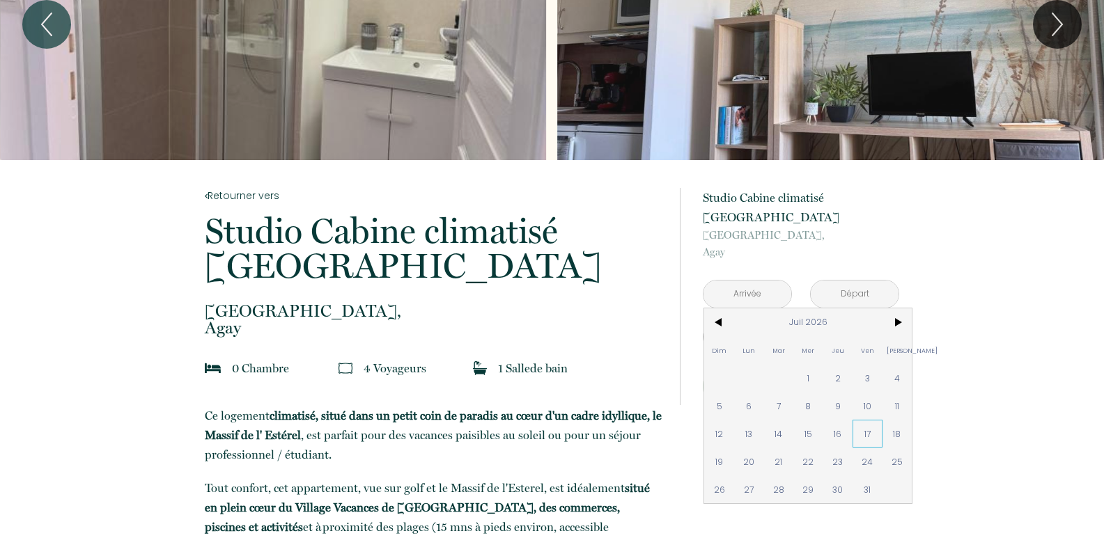
scroll to position [139, 0]
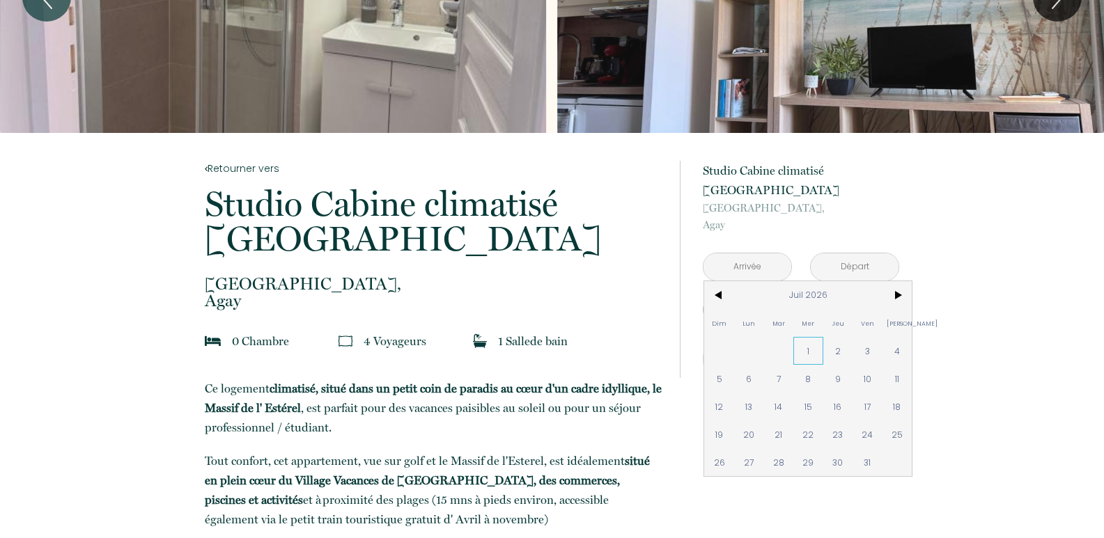
click at [808, 337] on span "1" at bounding box center [808, 351] width 30 height 28
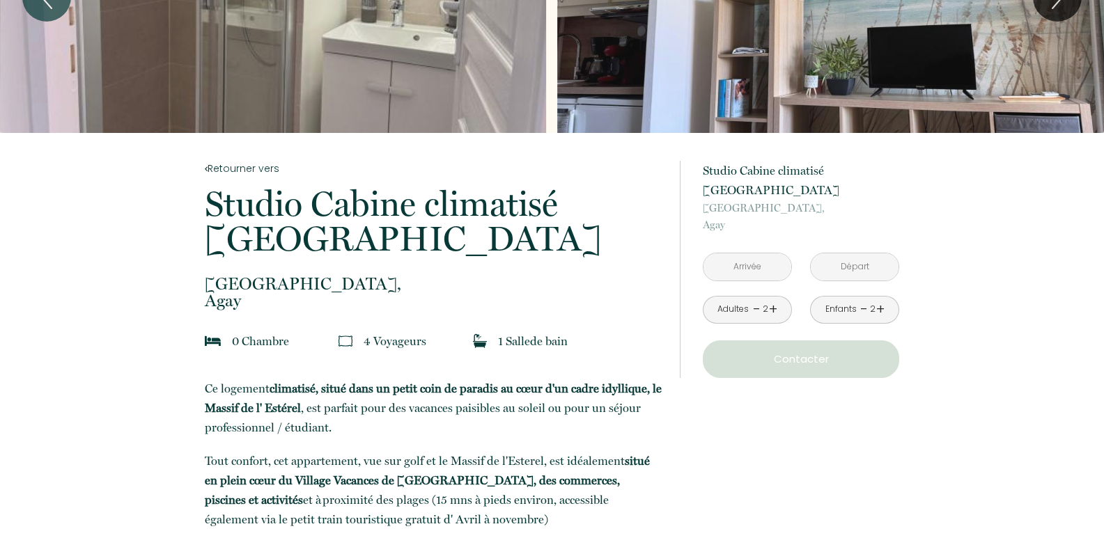
type input "Mer 01 Juil 2026"
type input "Jeu 02 Juil 2026"
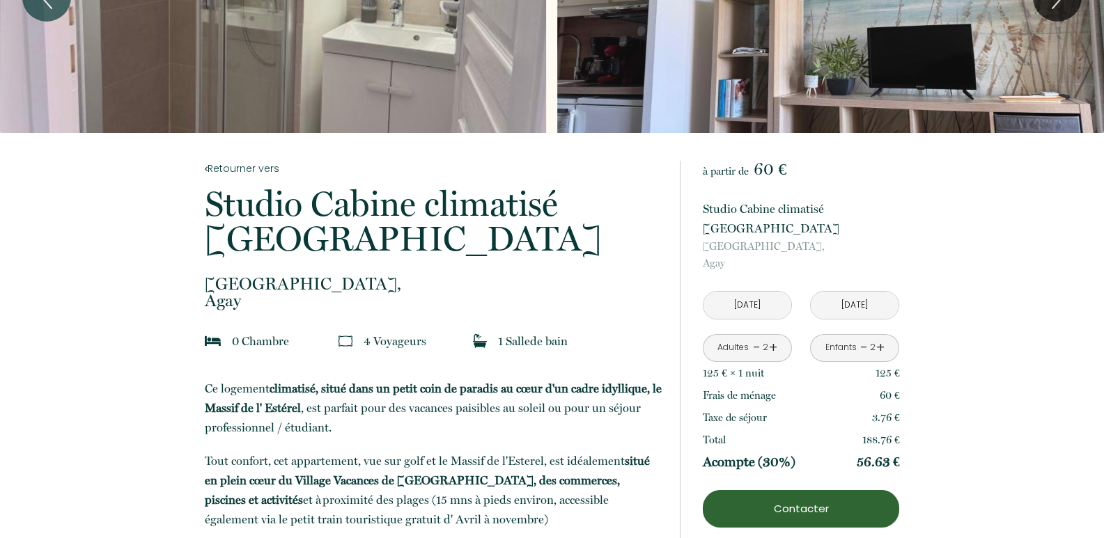
click at [763, 292] on input "Mer 01 Juil 2026" at bounding box center [747, 305] width 88 height 27
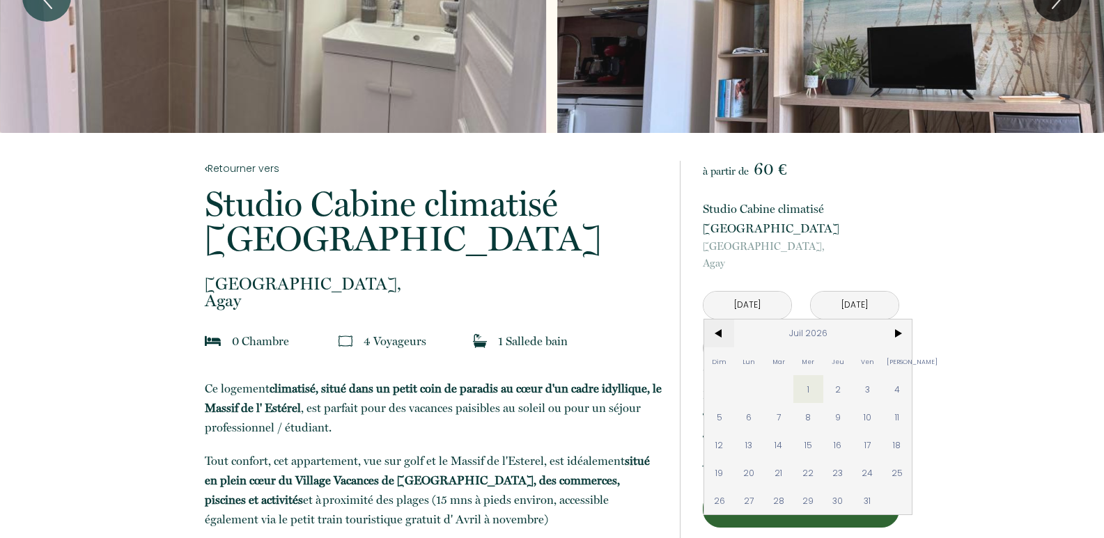
click at [717, 320] on span "<" at bounding box center [719, 334] width 30 height 28
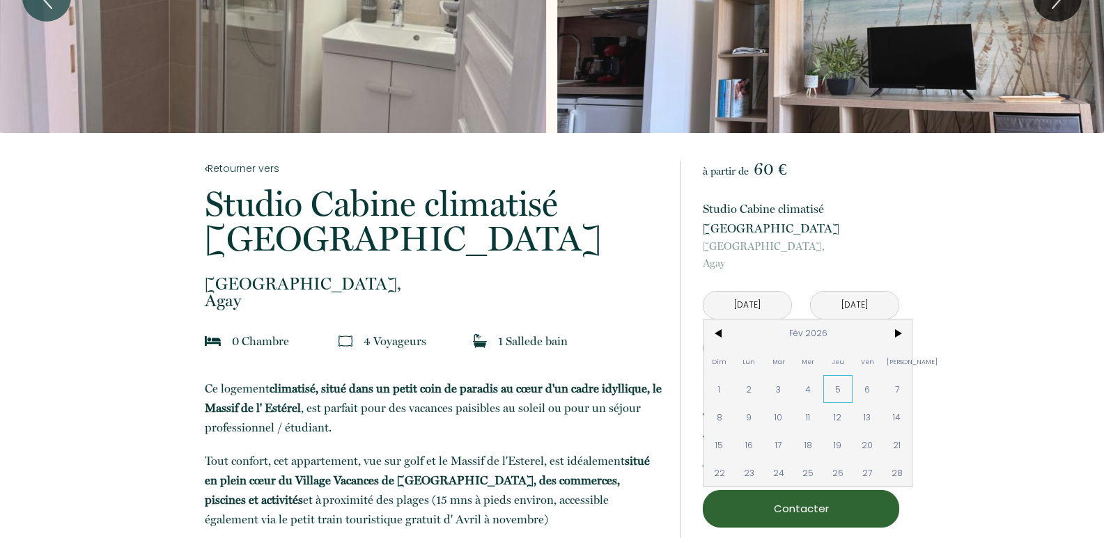
click at [836, 375] on span "5" at bounding box center [838, 389] width 30 height 28
type input "Jeu 05 Fév 2026"
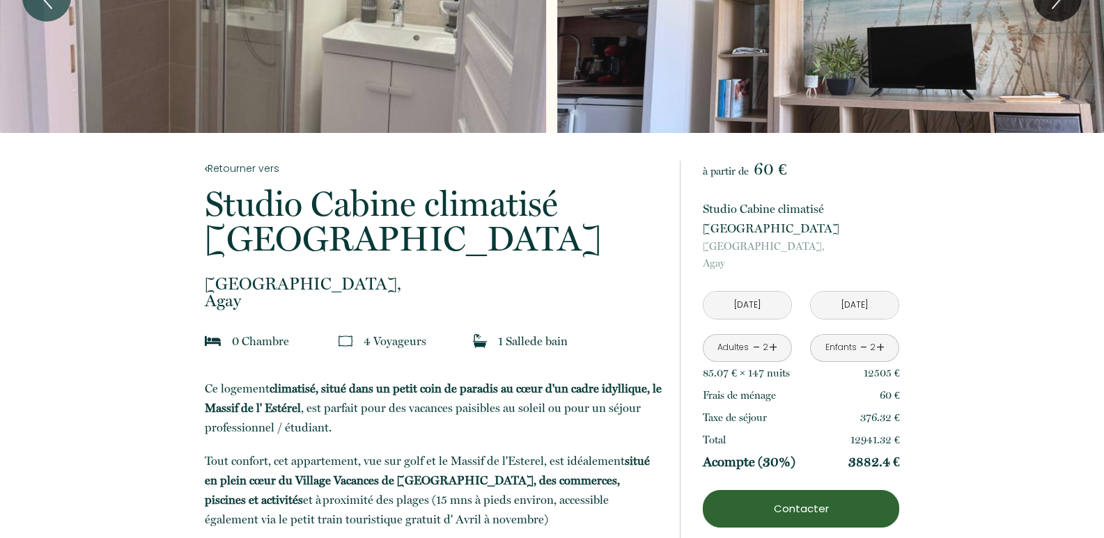
click at [825, 292] on input "Jeu 02 Juil 2026" at bounding box center [855, 305] width 88 height 27
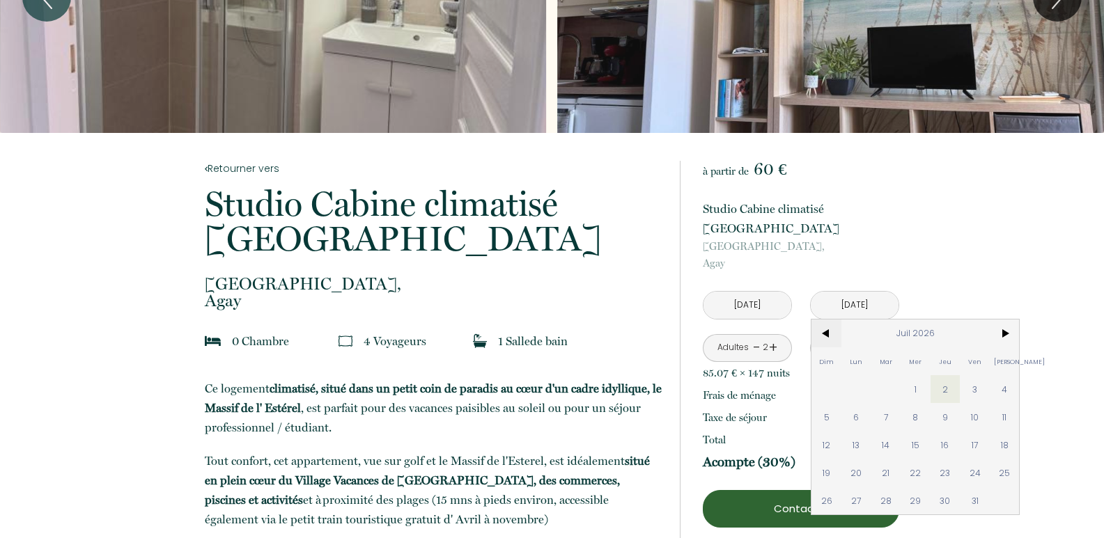
click at [829, 320] on span "<" at bounding box center [826, 334] width 30 height 28
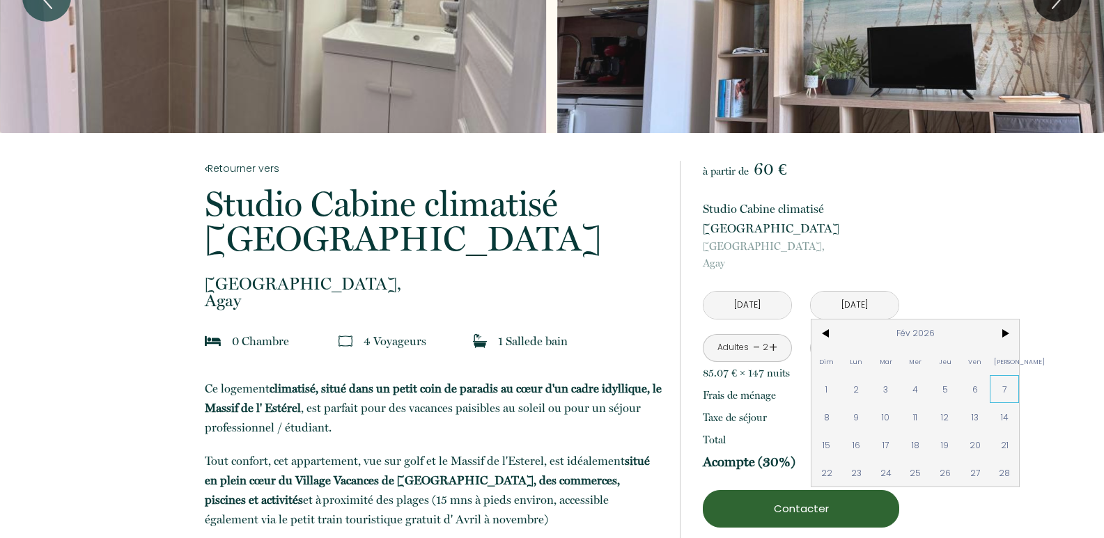
click at [1002, 375] on span "7" at bounding box center [1005, 389] width 30 height 28
type input "Sam 07 Fév 2026"
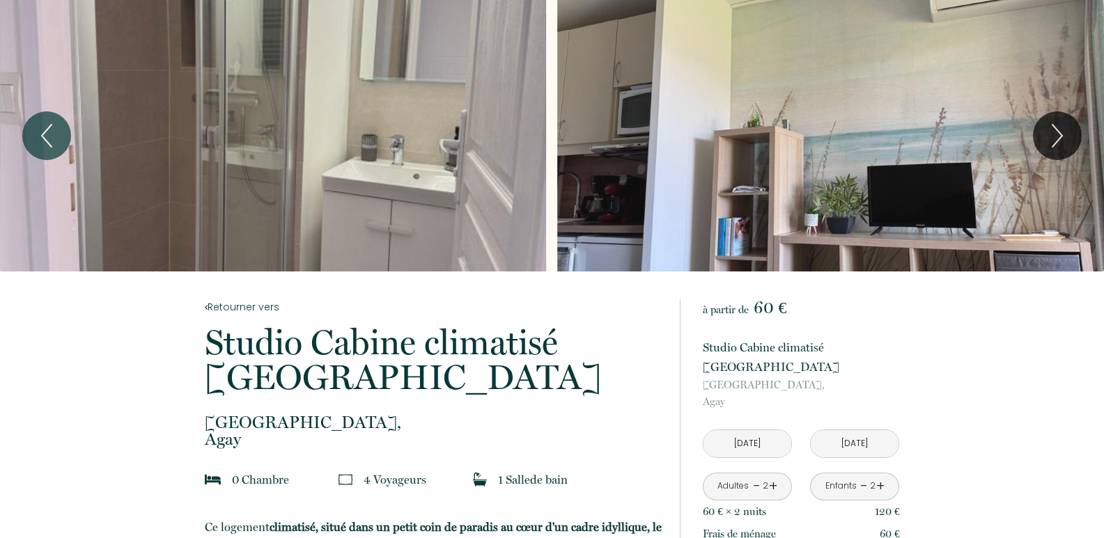
scroll to position [0, 0]
